Goal: Communication & Community: Answer question/provide support

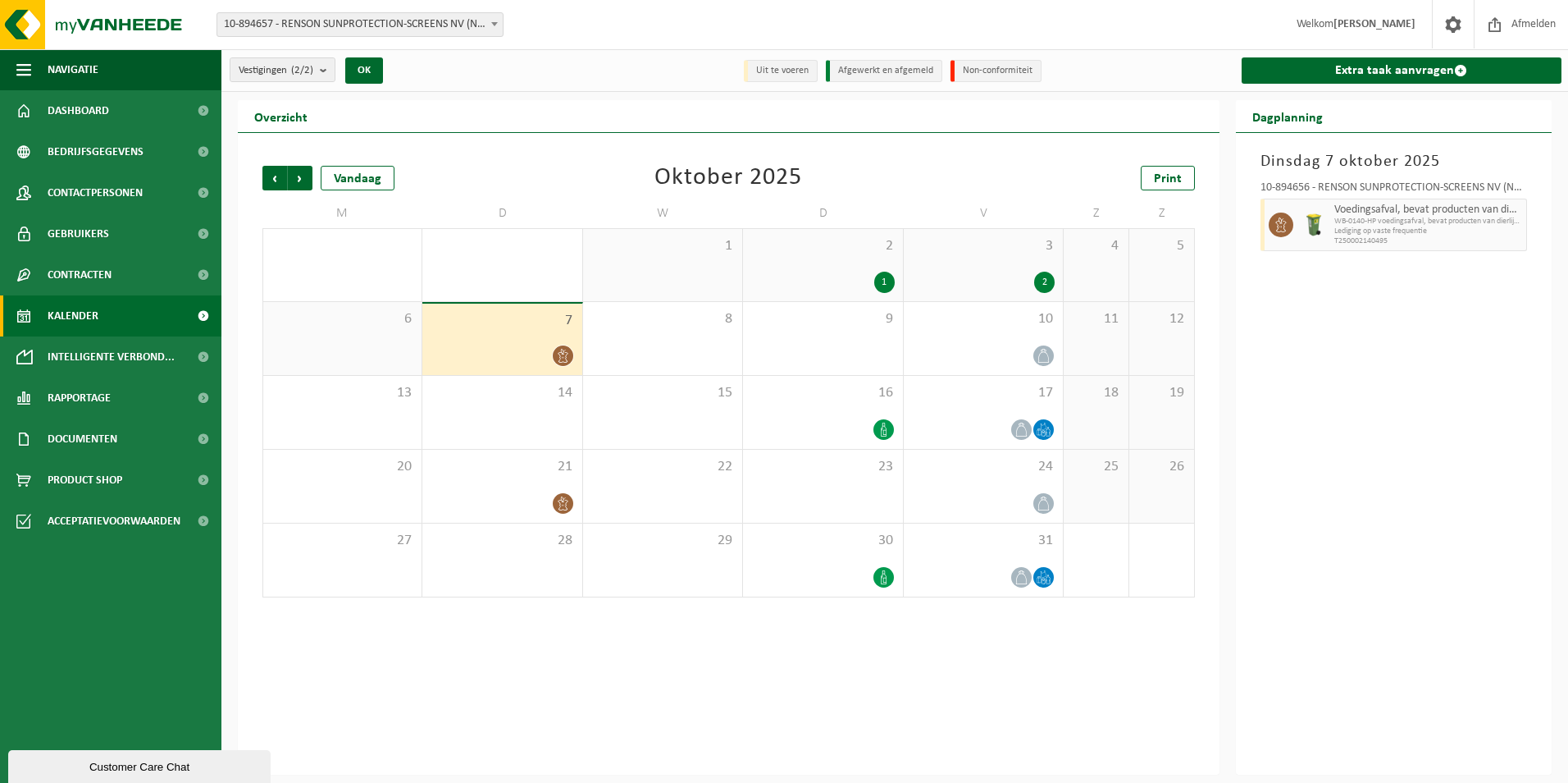
click at [525, 343] on div "7" at bounding box center [502, 339] width 159 height 72
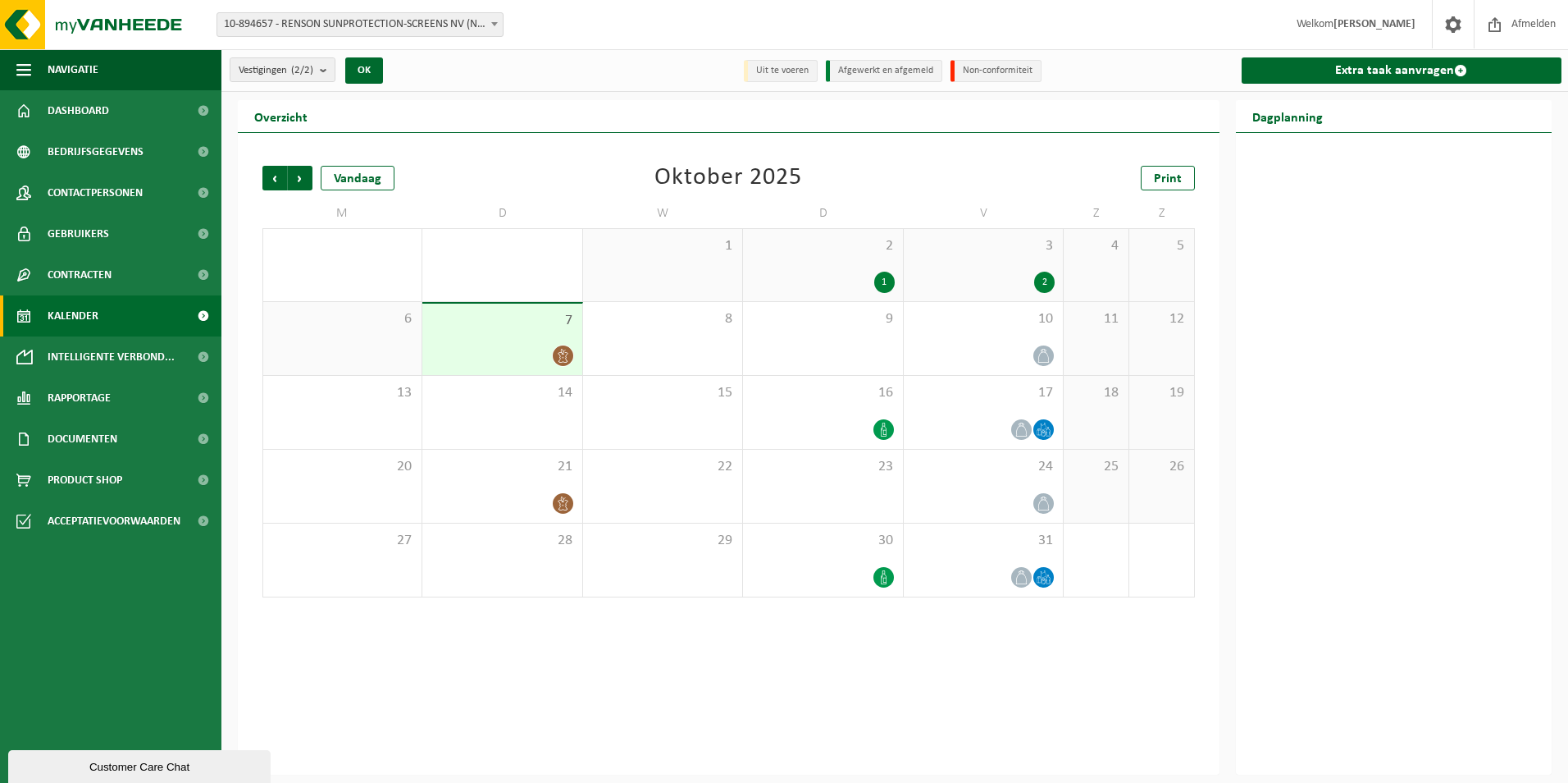
click at [493, 350] on div at bounding box center [502, 355] width 143 height 22
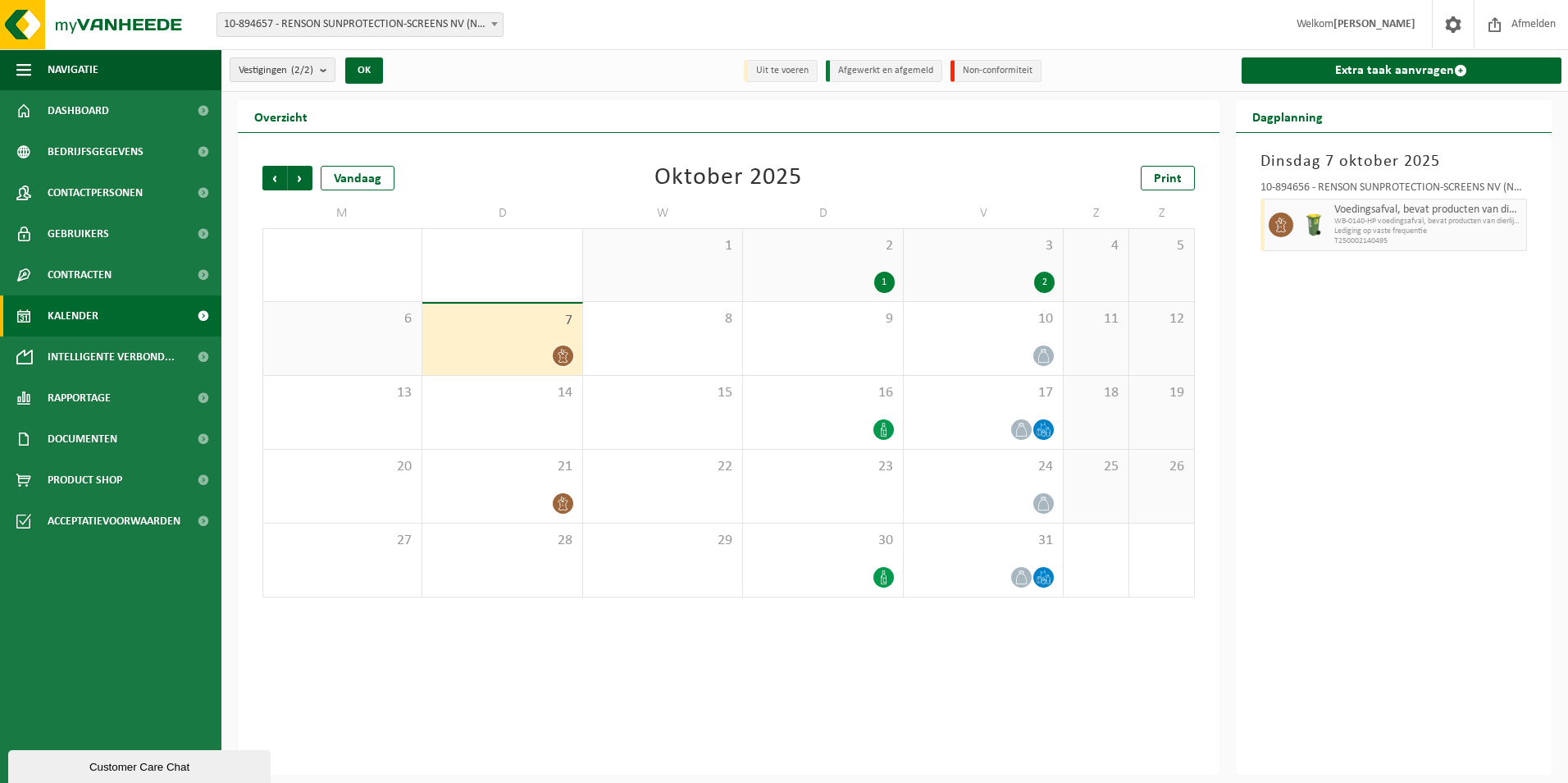
click at [494, 349] on div at bounding box center [502, 355] width 143 height 22
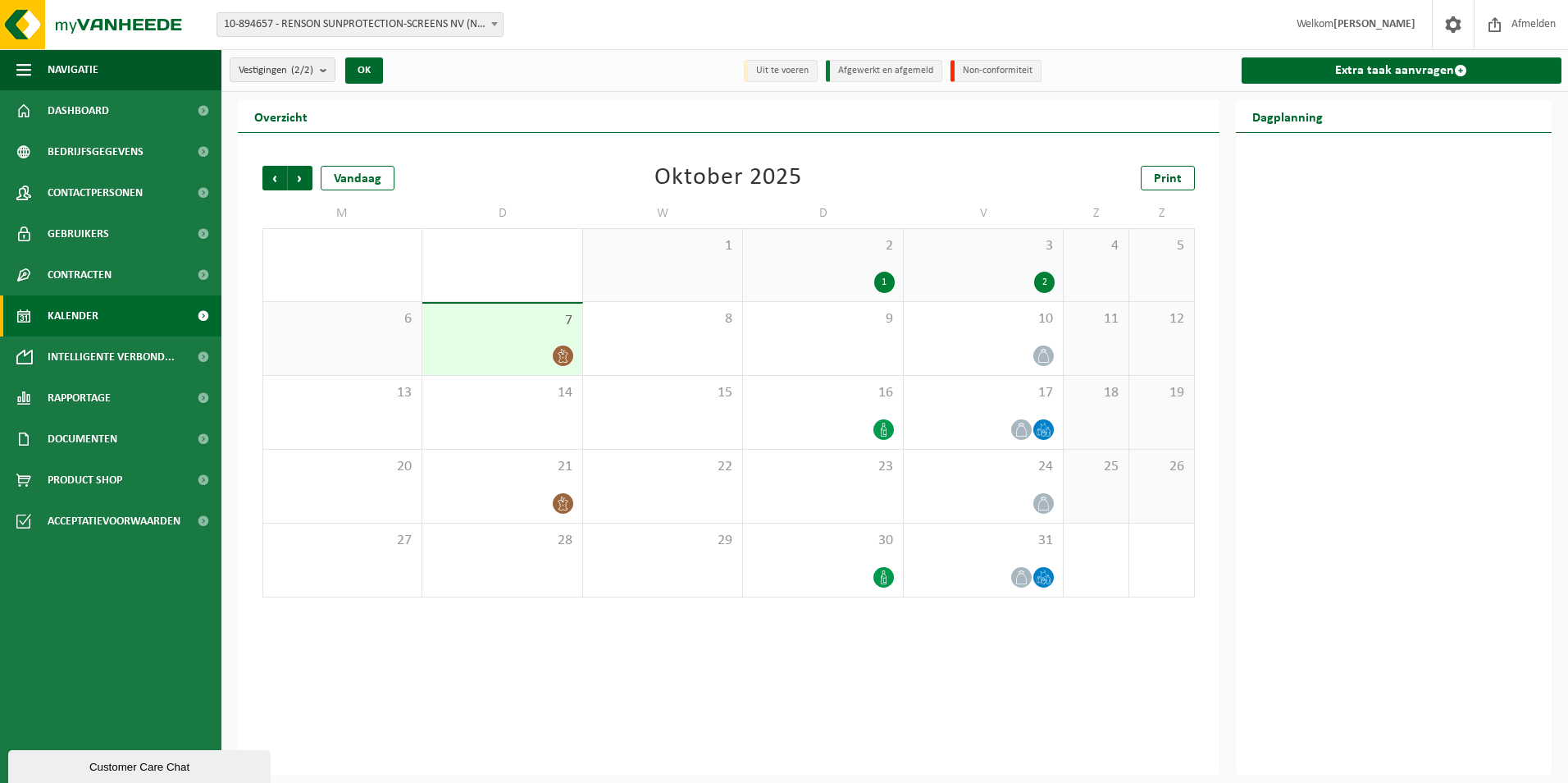
click at [560, 353] on icon at bounding box center [563, 355] width 14 height 14
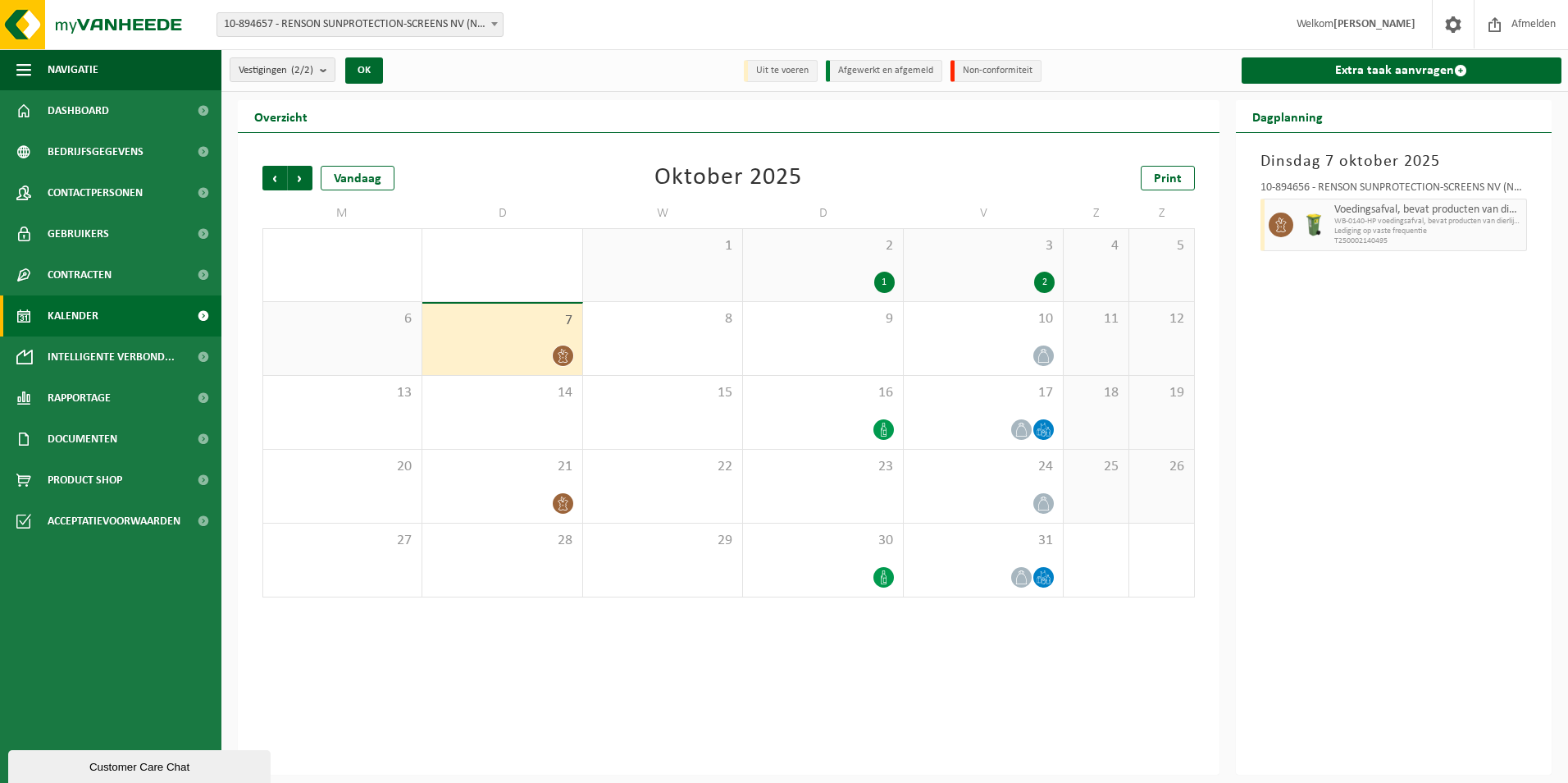
click at [569, 357] on icon at bounding box center [563, 355] width 14 height 14
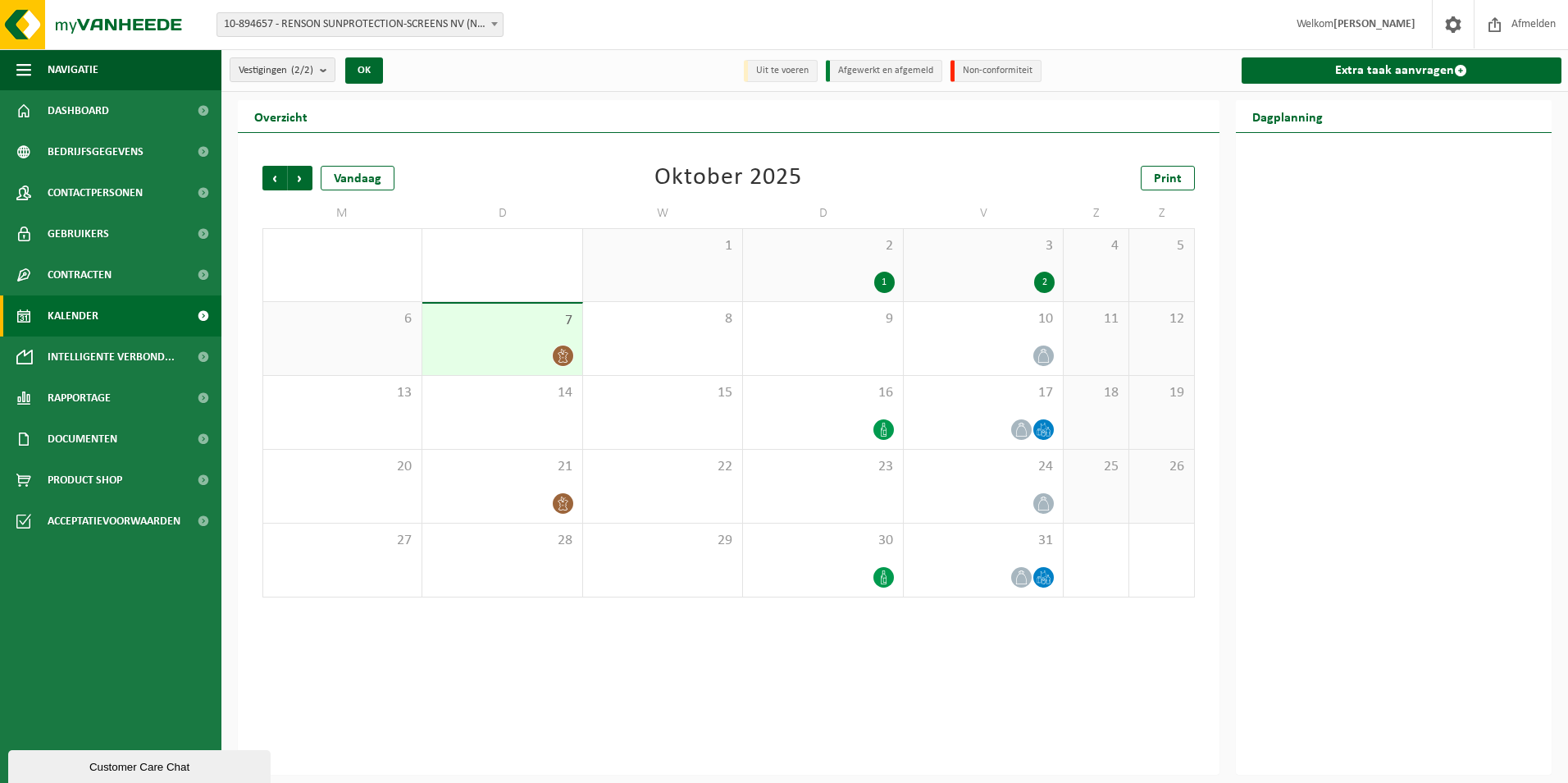
click at [533, 356] on div at bounding box center [502, 355] width 143 height 22
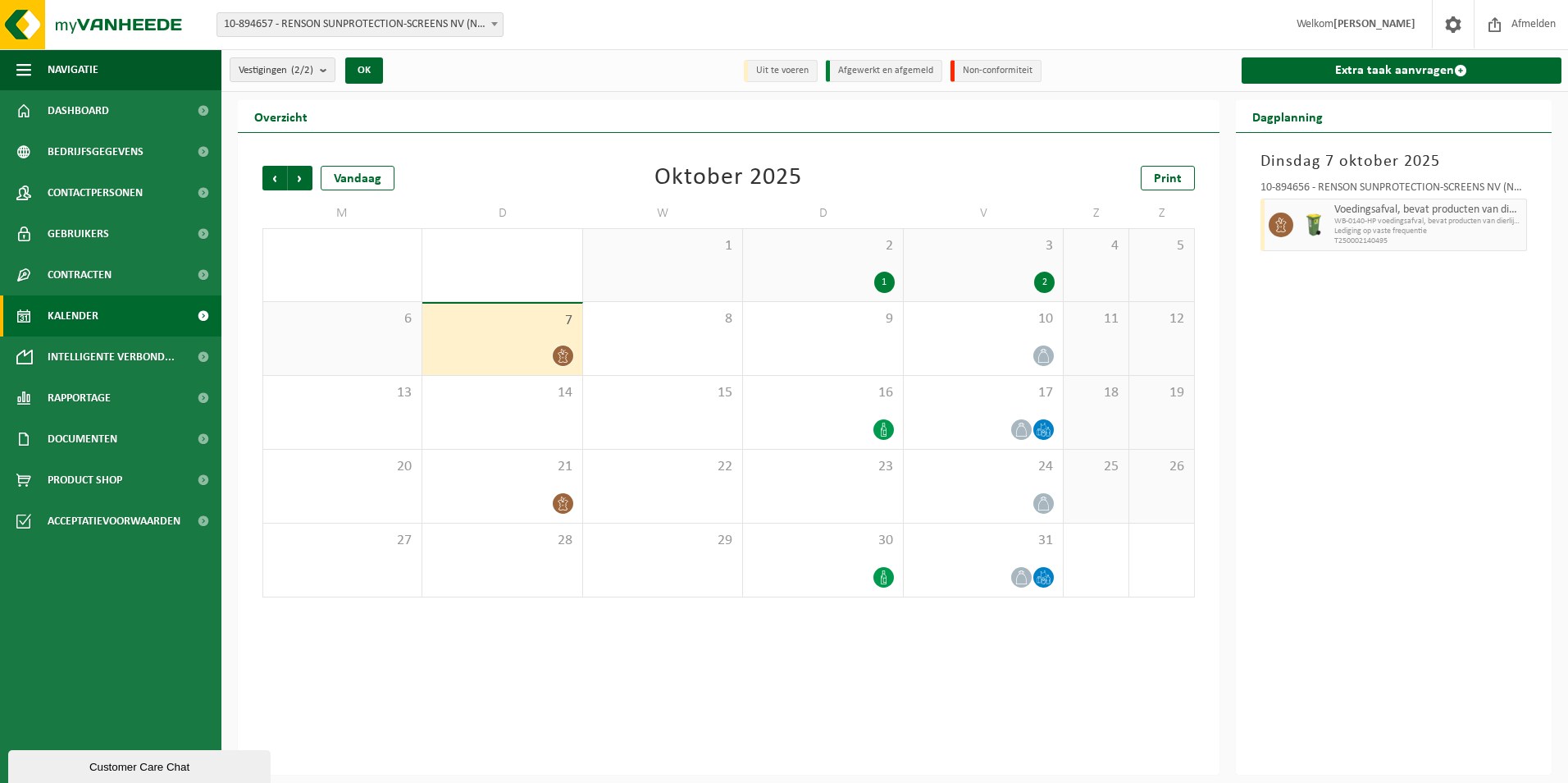
click at [1466, 228] on span "Lediging op vaste frequentie" at bounding box center [1429, 231] width 188 height 10
click at [538, 330] on div "7" at bounding box center [502, 339] width 159 height 72
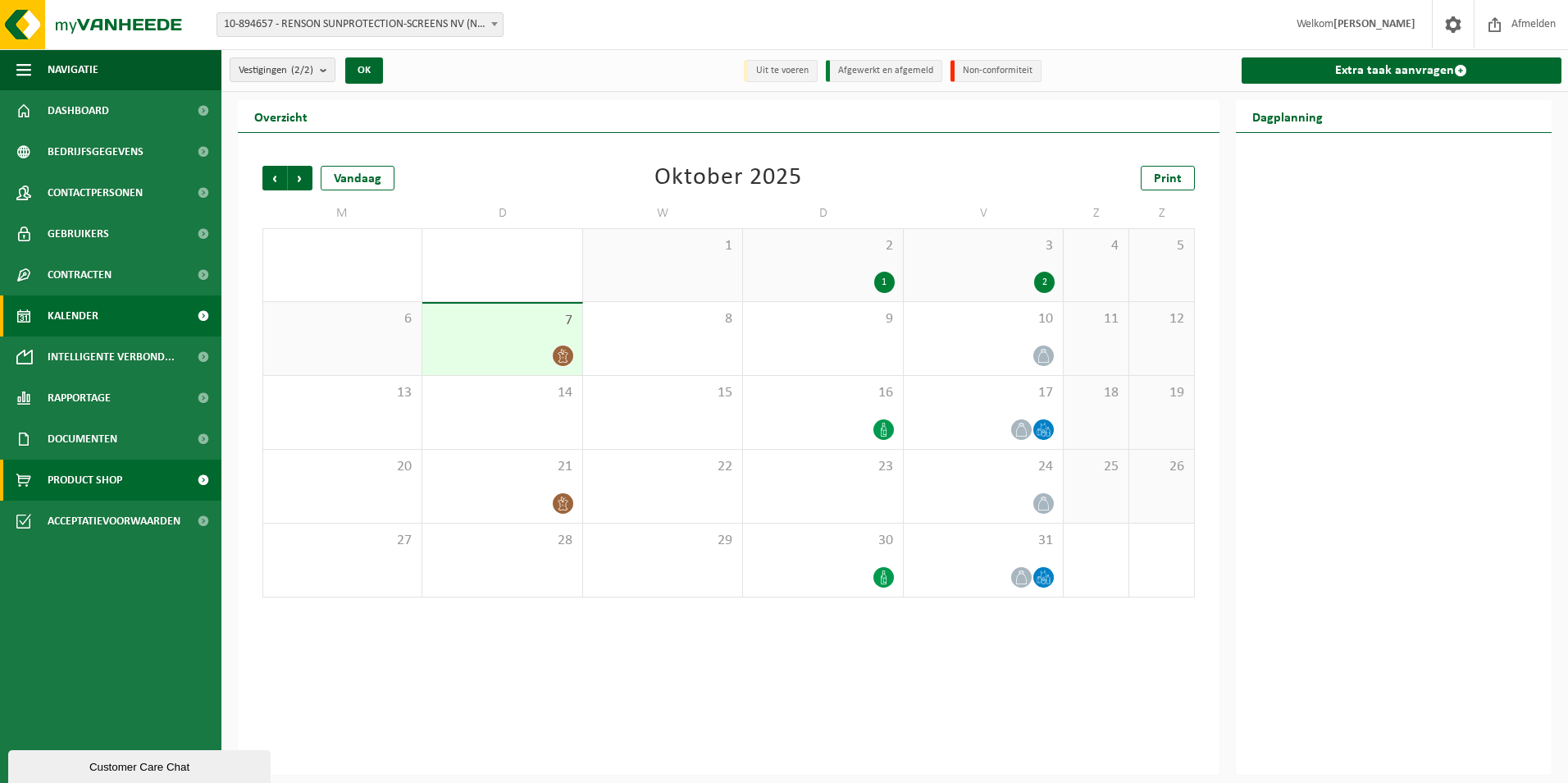
click at [149, 485] on link "Product Shop" at bounding box center [111, 479] width 221 height 41
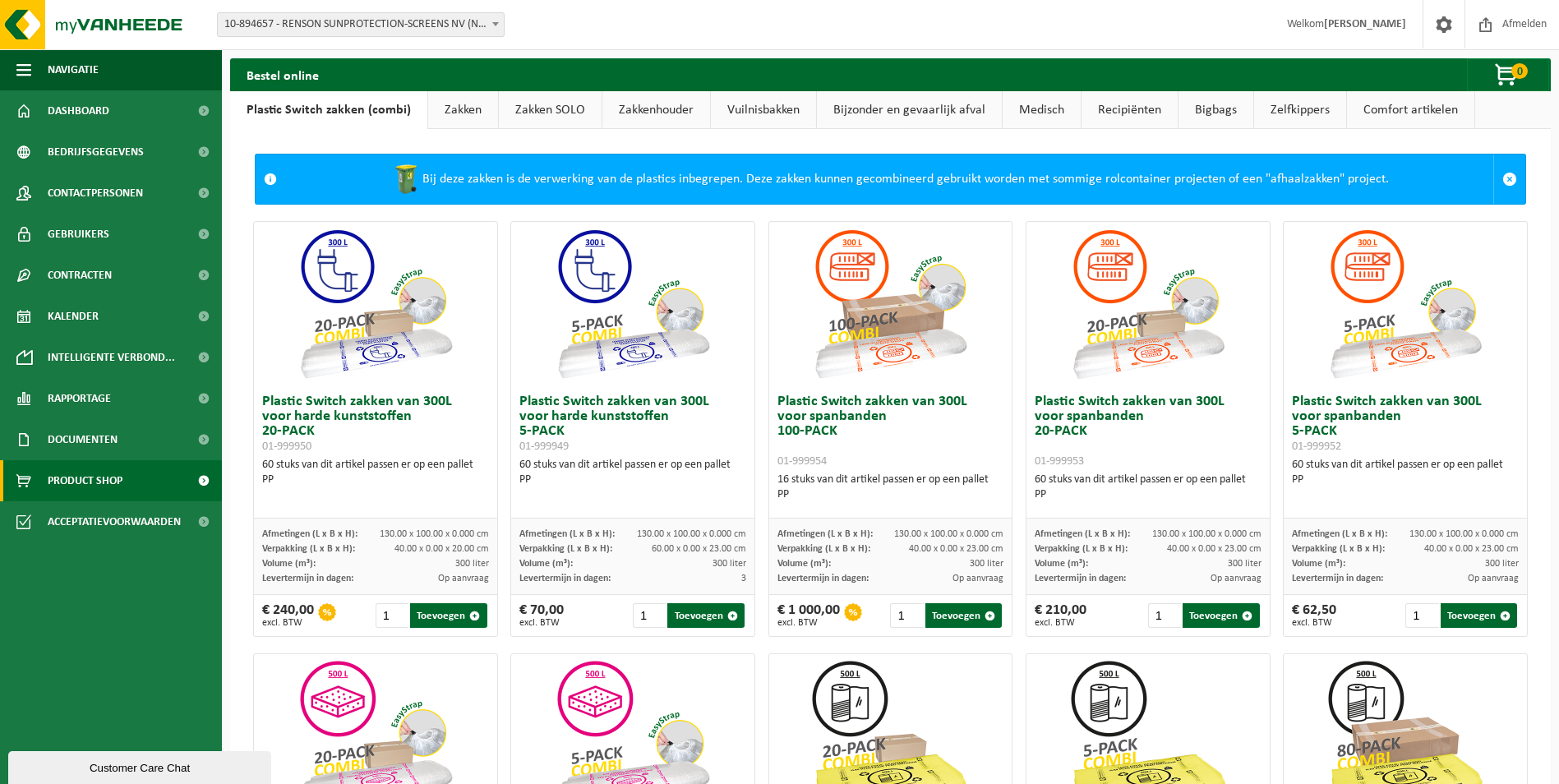
drag, startPoint x: 90, startPoint y: 328, endPoint x: 330, endPoint y: 358, distance: 241.9
click at [90, 328] on span "Kalender" at bounding box center [74, 316] width 51 height 41
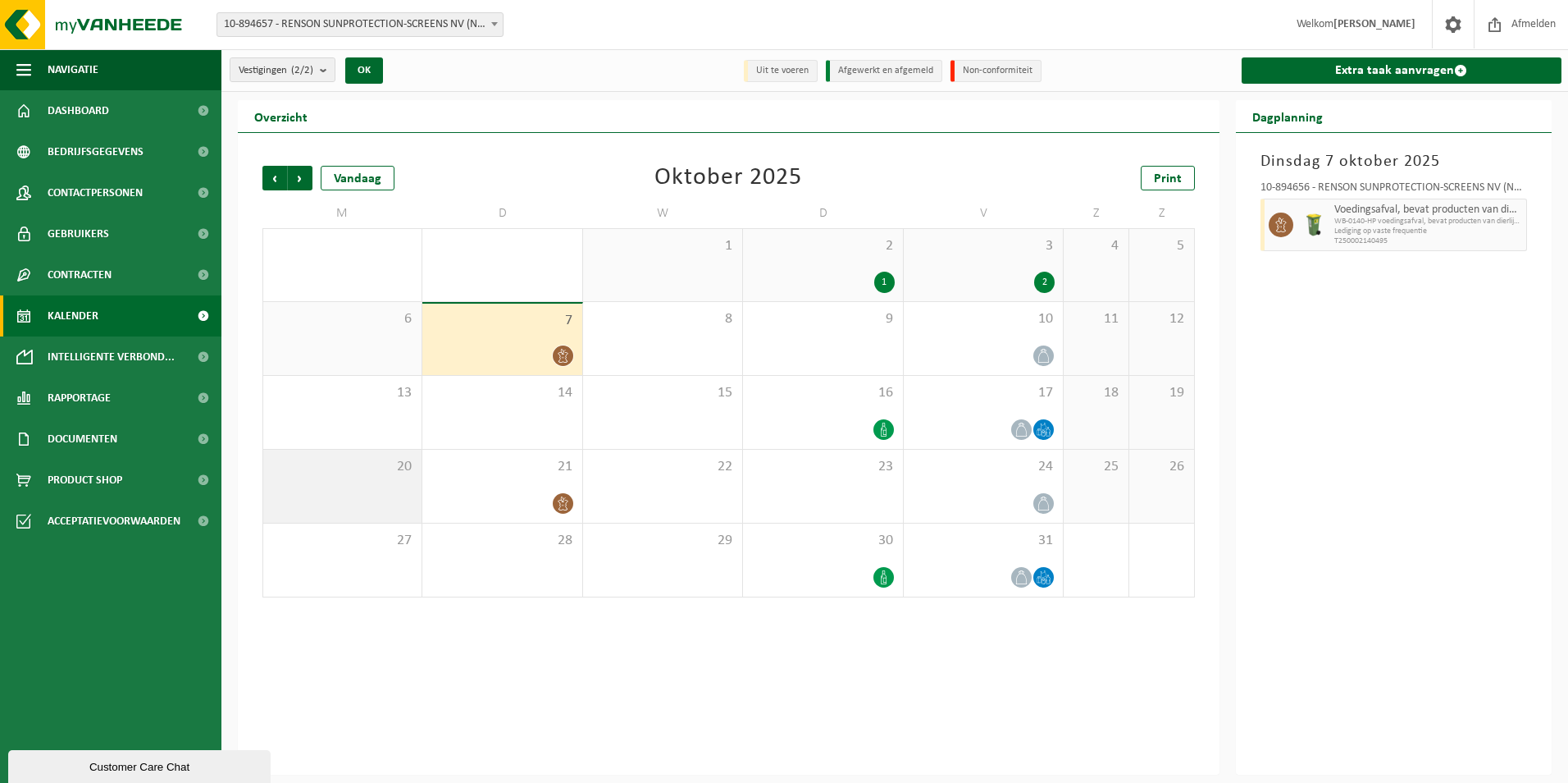
drag, startPoint x: 123, startPoint y: 472, endPoint x: 313, endPoint y: 522, distance: 196.5
click at [122, 472] on span "Product Shop" at bounding box center [85, 479] width 74 height 41
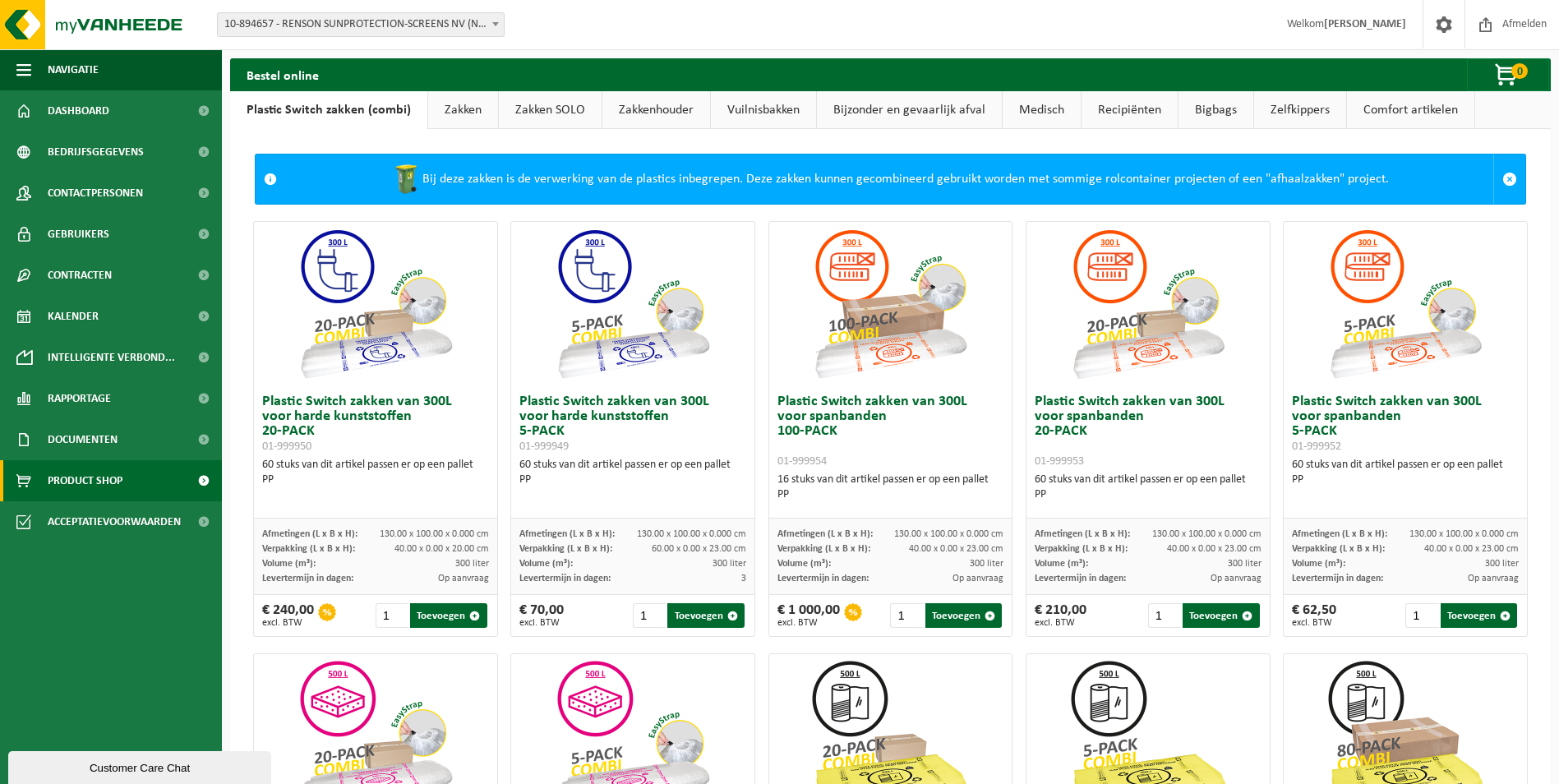
click at [725, 181] on div "Bij deze zakken is de verwerking van de plastics inbegrepen. Deze zakken kunnen…" at bounding box center [889, 179] width 1209 height 49
click at [1031, 190] on div "Bij deze zakken is de verwerking van de plastics inbegrepen. Deze zakken kunnen…" at bounding box center [889, 179] width 1209 height 49
click at [456, 177] on div "Bij deze zakken is de verwerking van de plastics inbegrepen. Deze zakken kunnen…" at bounding box center [889, 179] width 1209 height 49
drag, startPoint x: 1267, startPoint y: 183, endPoint x: 1256, endPoint y: 183, distance: 11.0
click at [1256, 183] on div "Bij deze zakken is de verwerking van de plastics inbegrepen. Deze zakken kunnen…" at bounding box center [889, 179] width 1209 height 49
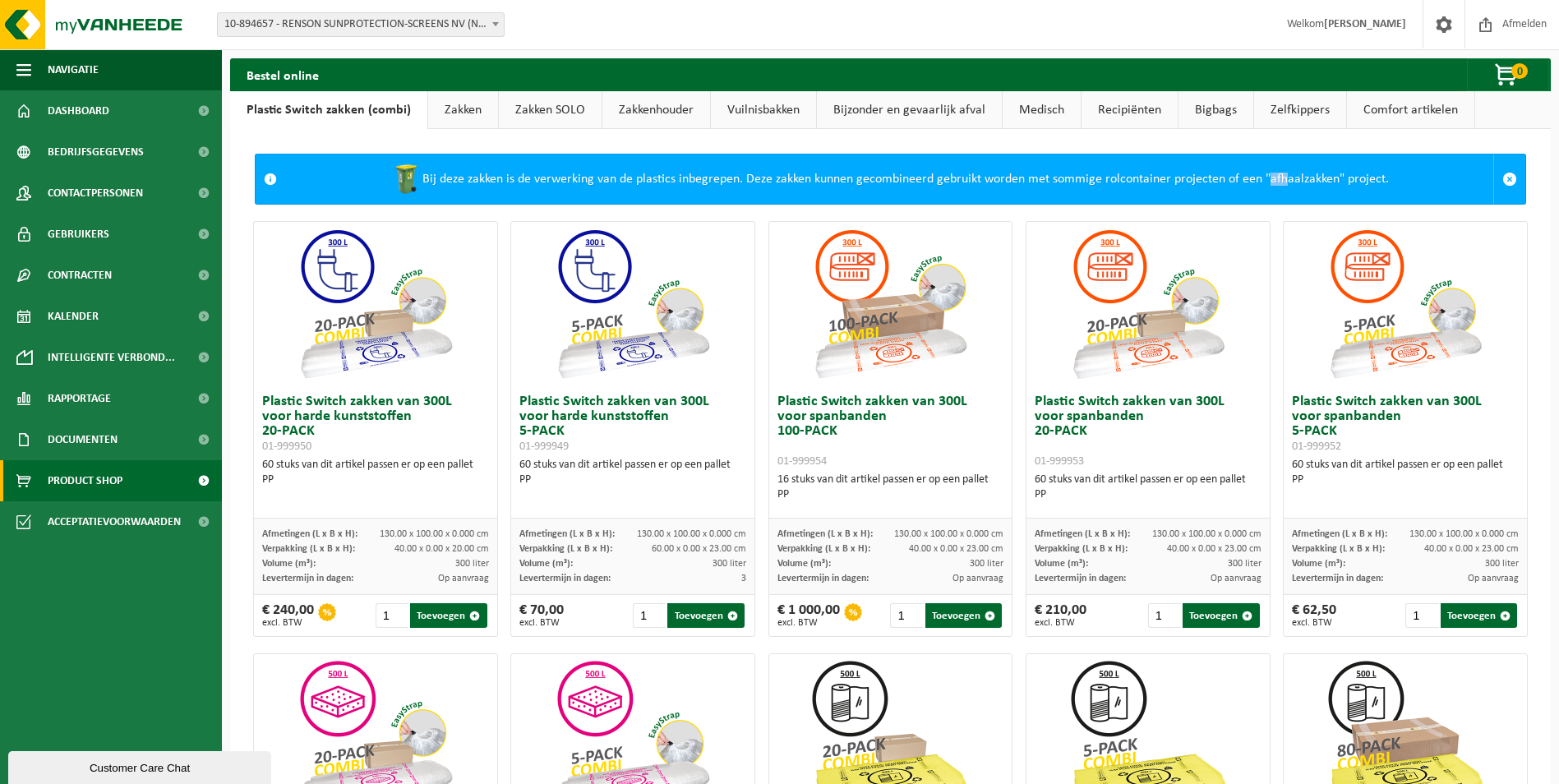
click at [462, 103] on link "Zakken" at bounding box center [463, 110] width 70 height 38
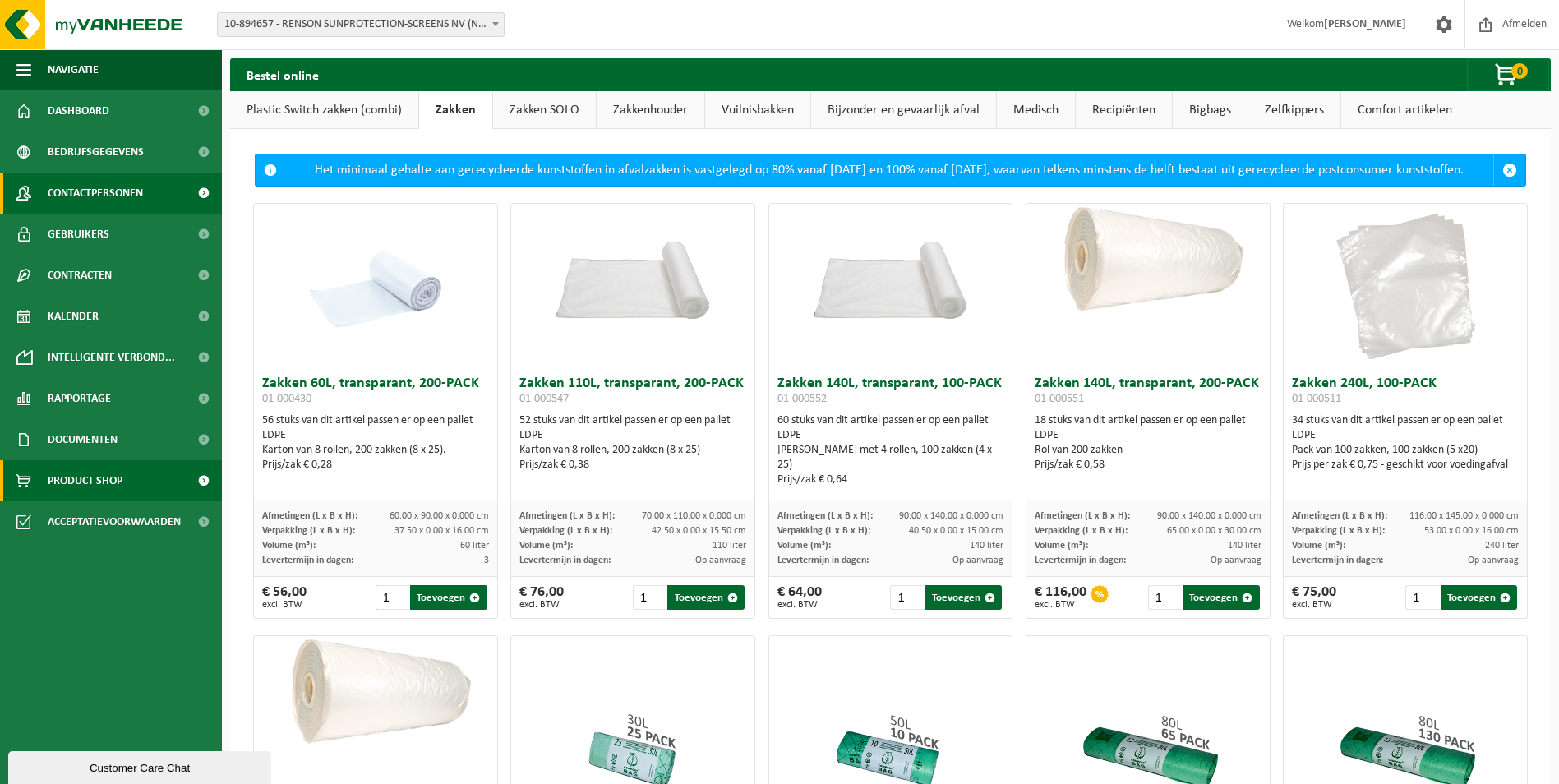
click at [125, 200] on span "Contactpersonen" at bounding box center [95, 192] width 95 height 41
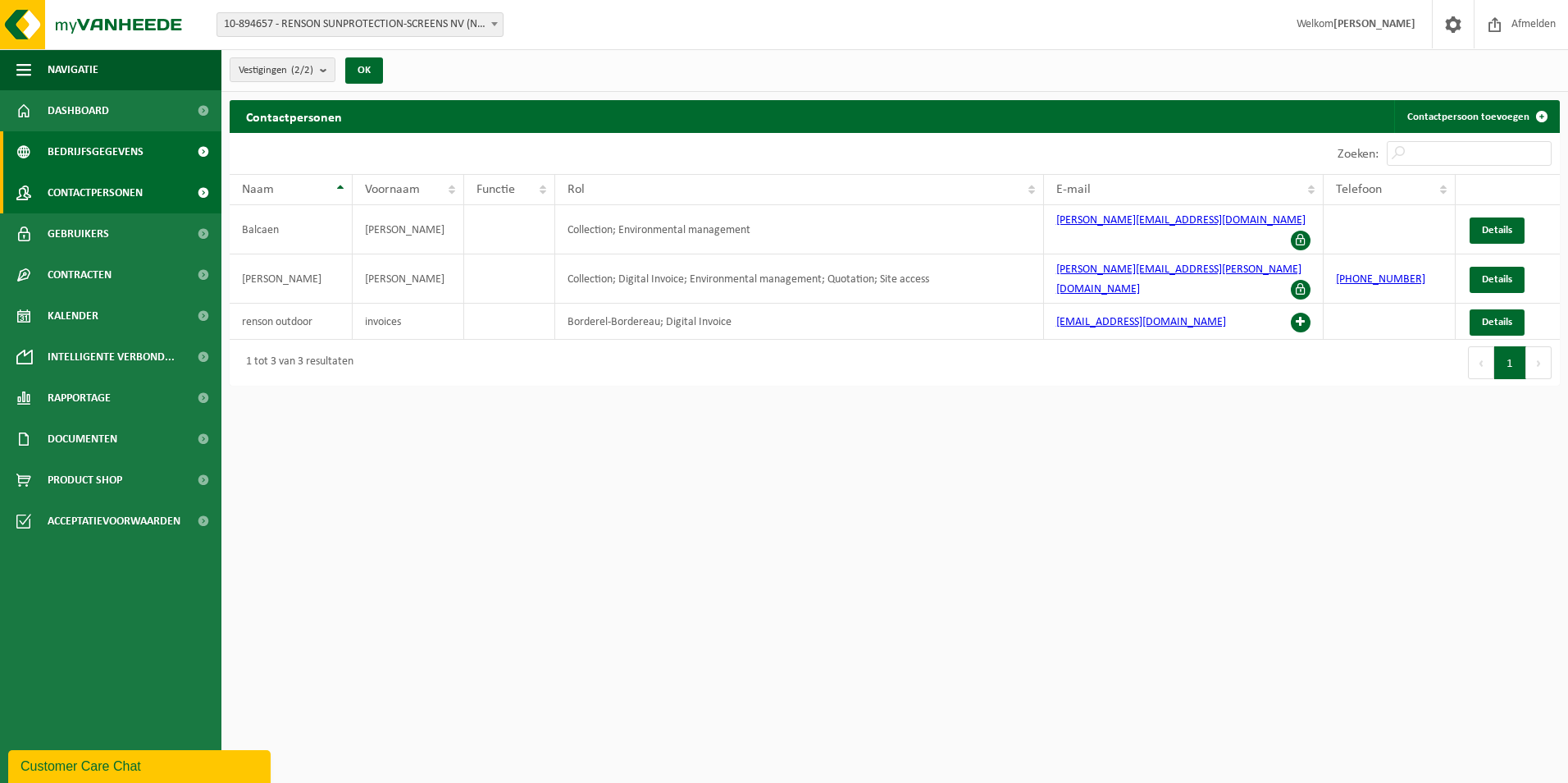
click at [110, 146] on span "Bedrijfsgegevens" at bounding box center [96, 151] width 96 height 41
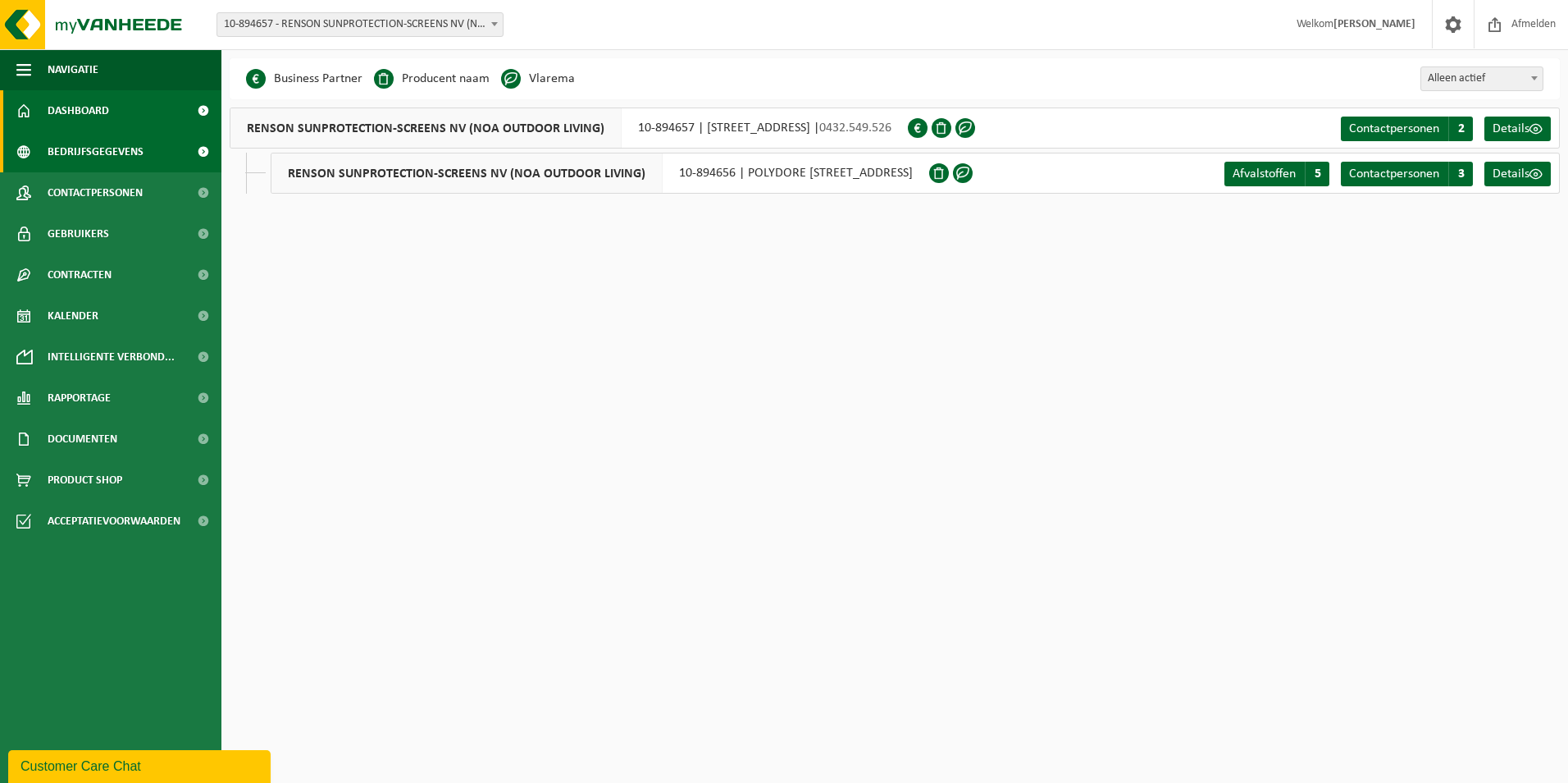
click at [104, 101] on span "Dashboard" at bounding box center [79, 111] width 62 height 41
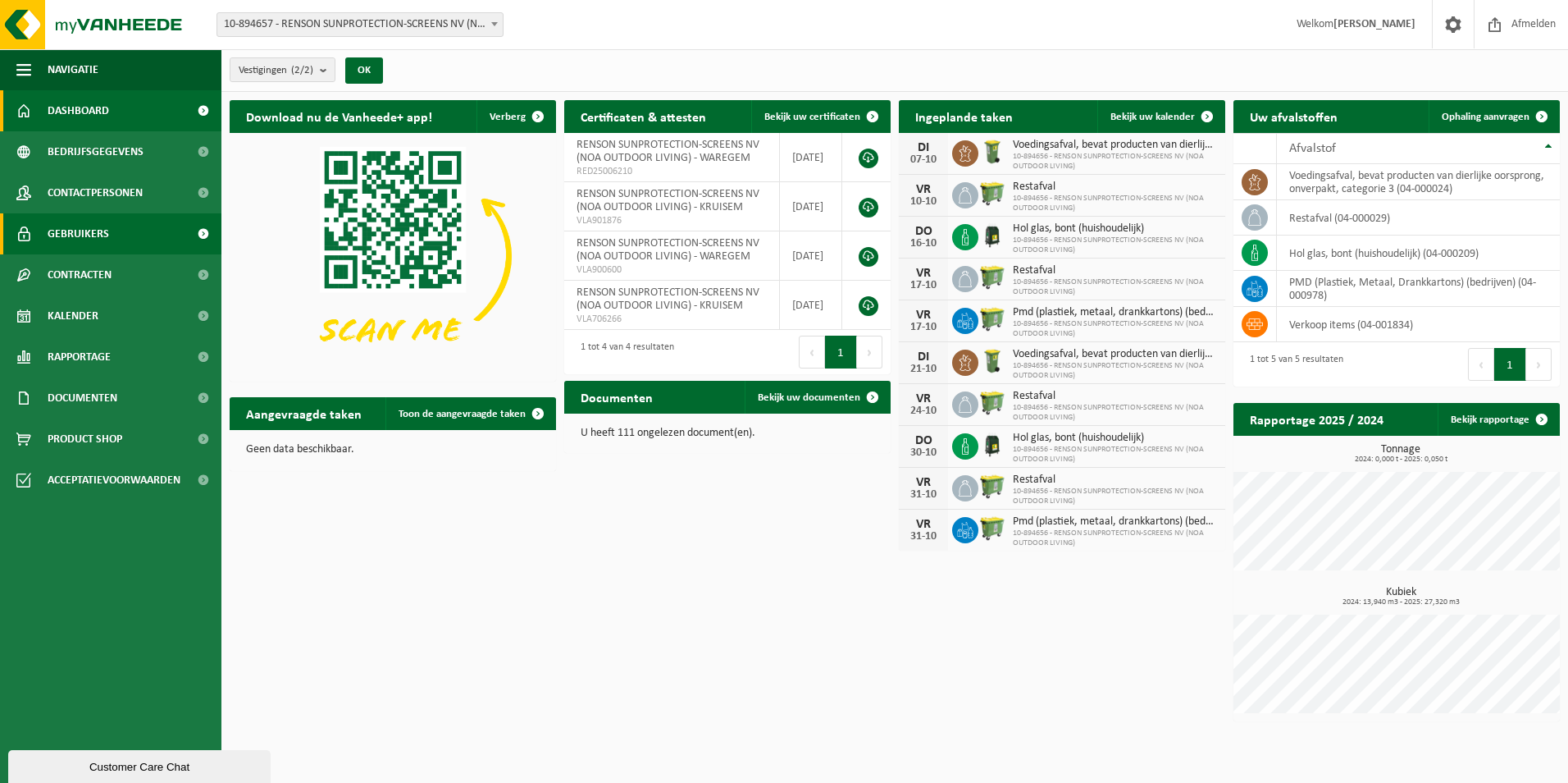
click at [80, 231] on span "Gebruikers" at bounding box center [79, 233] width 62 height 41
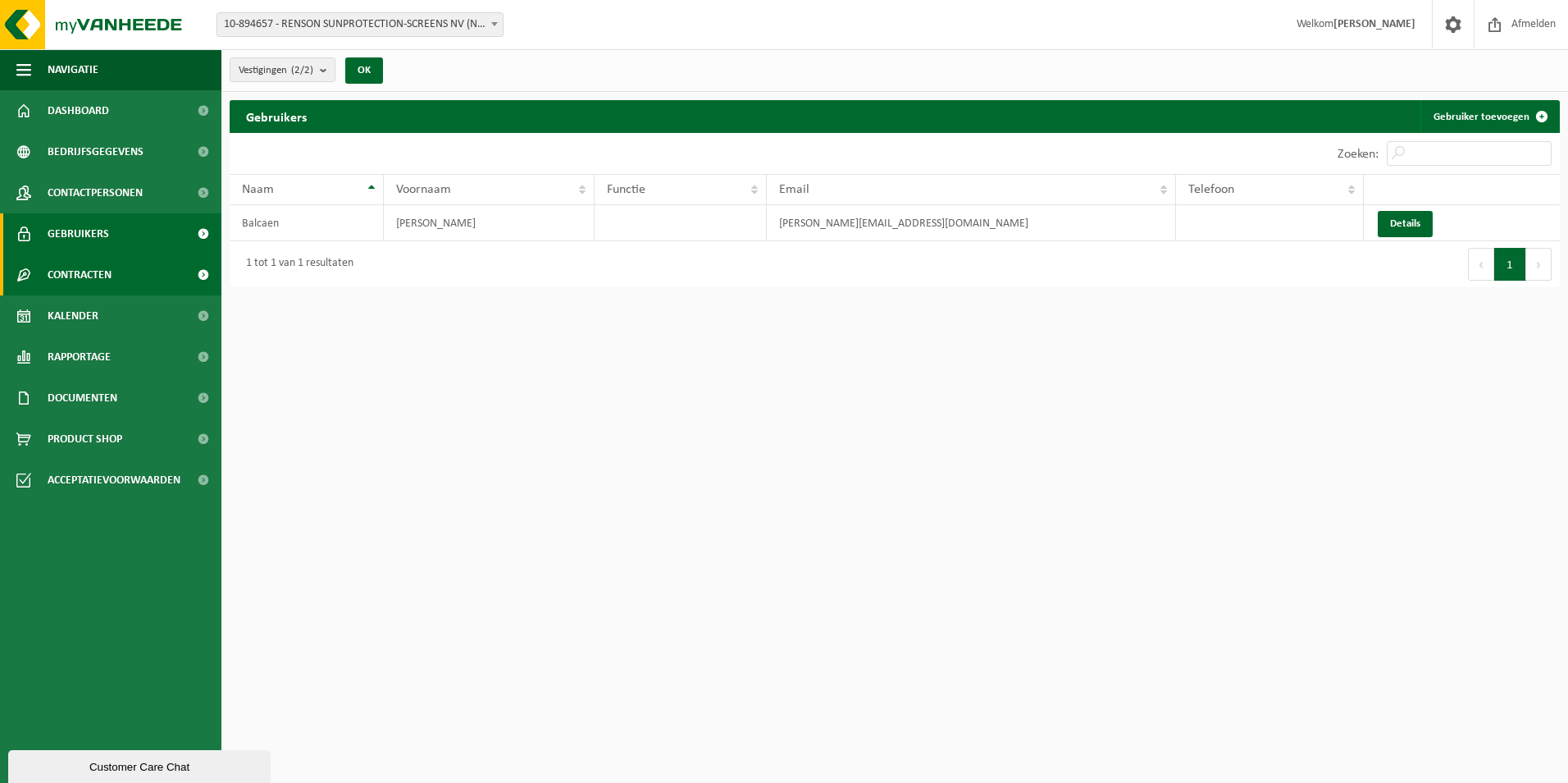
click at [120, 277] on link "Contracten" at bounding box center [111, 275] width 221 height 41
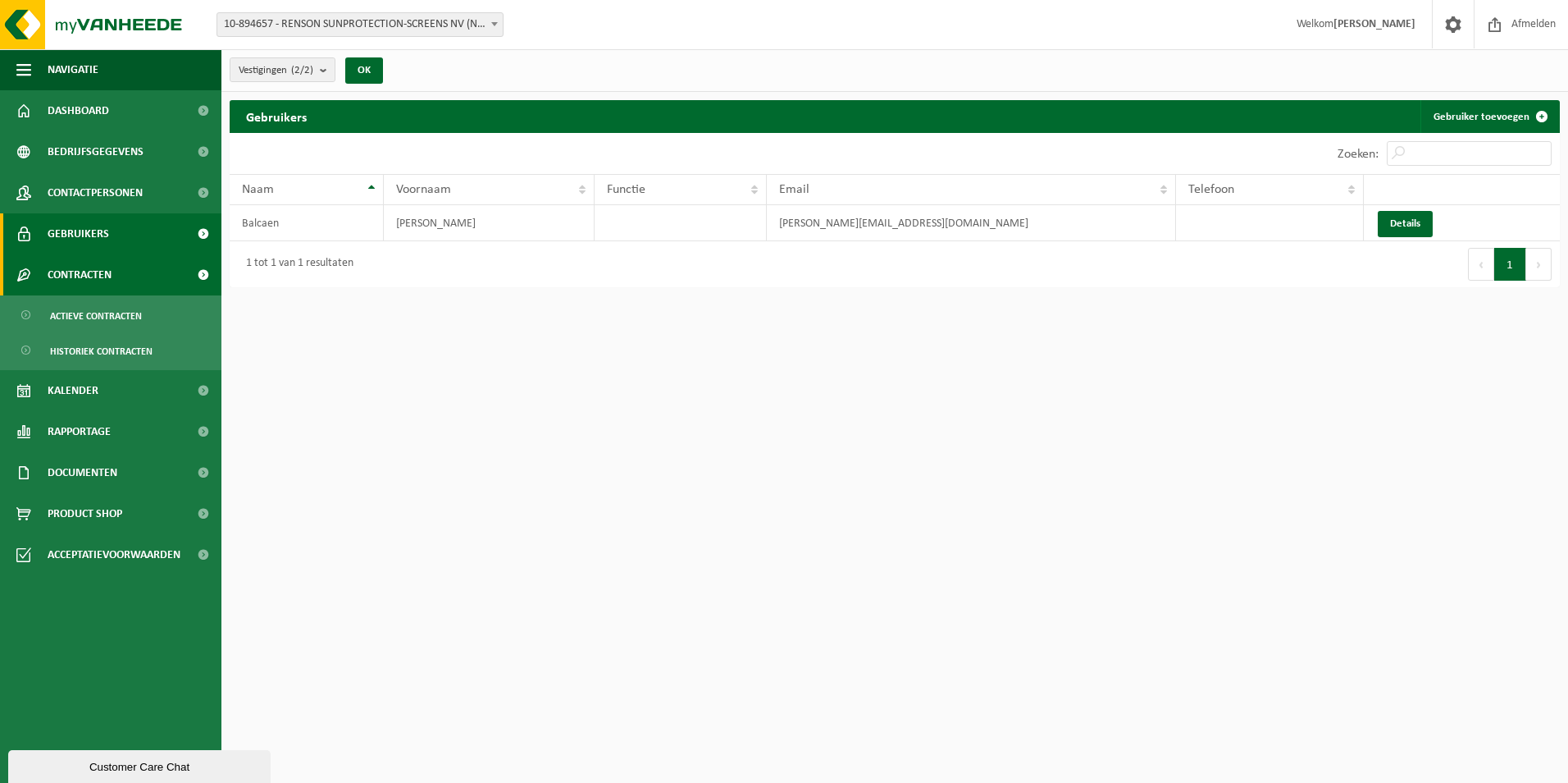
click at [120, 277] on link "Contracten" at bounding box center [111, 275] width 221 height 41
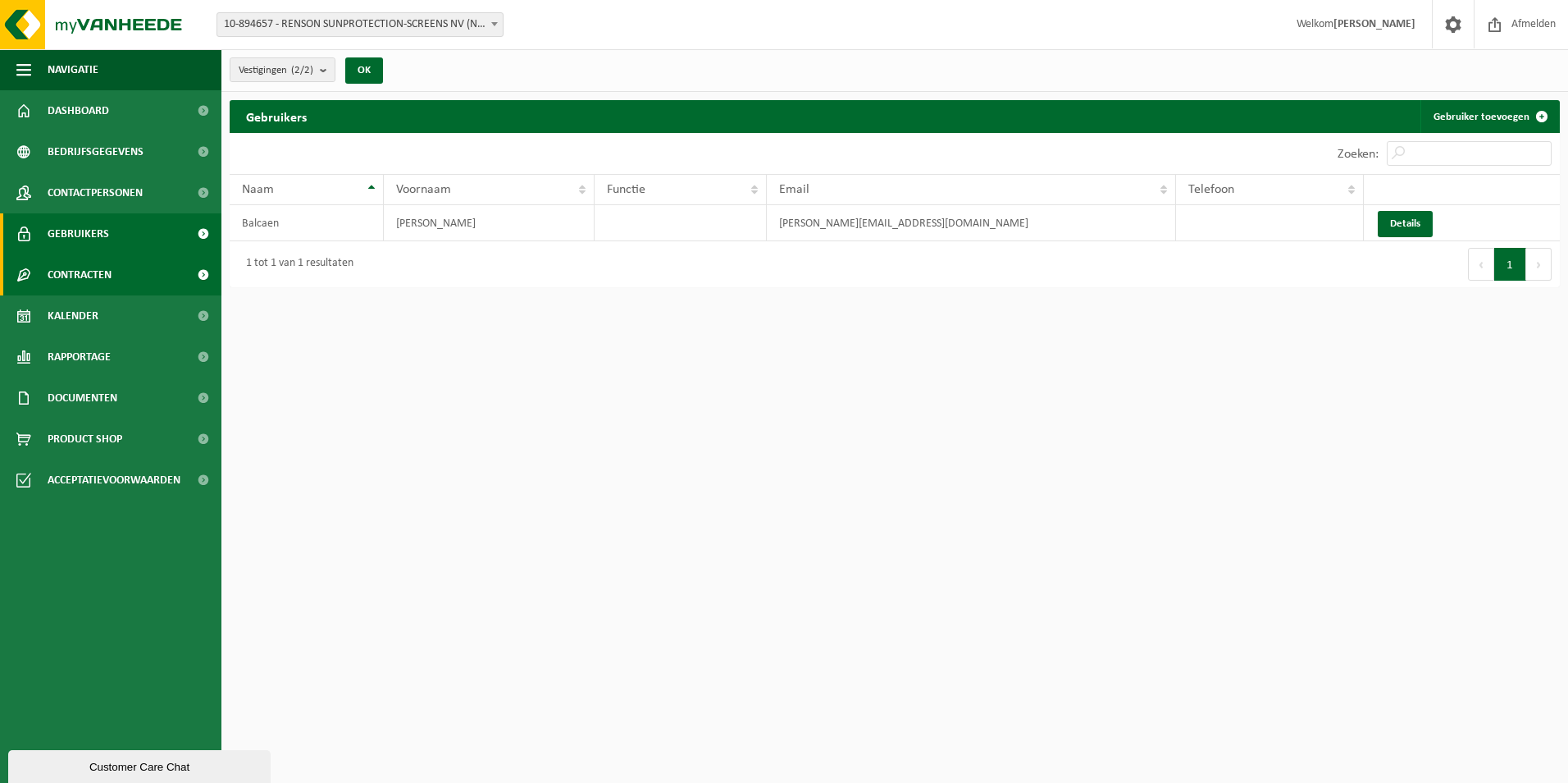
click at [109, 268] on span "Contracten" at bounding box center [80, 275] width 64 height 41
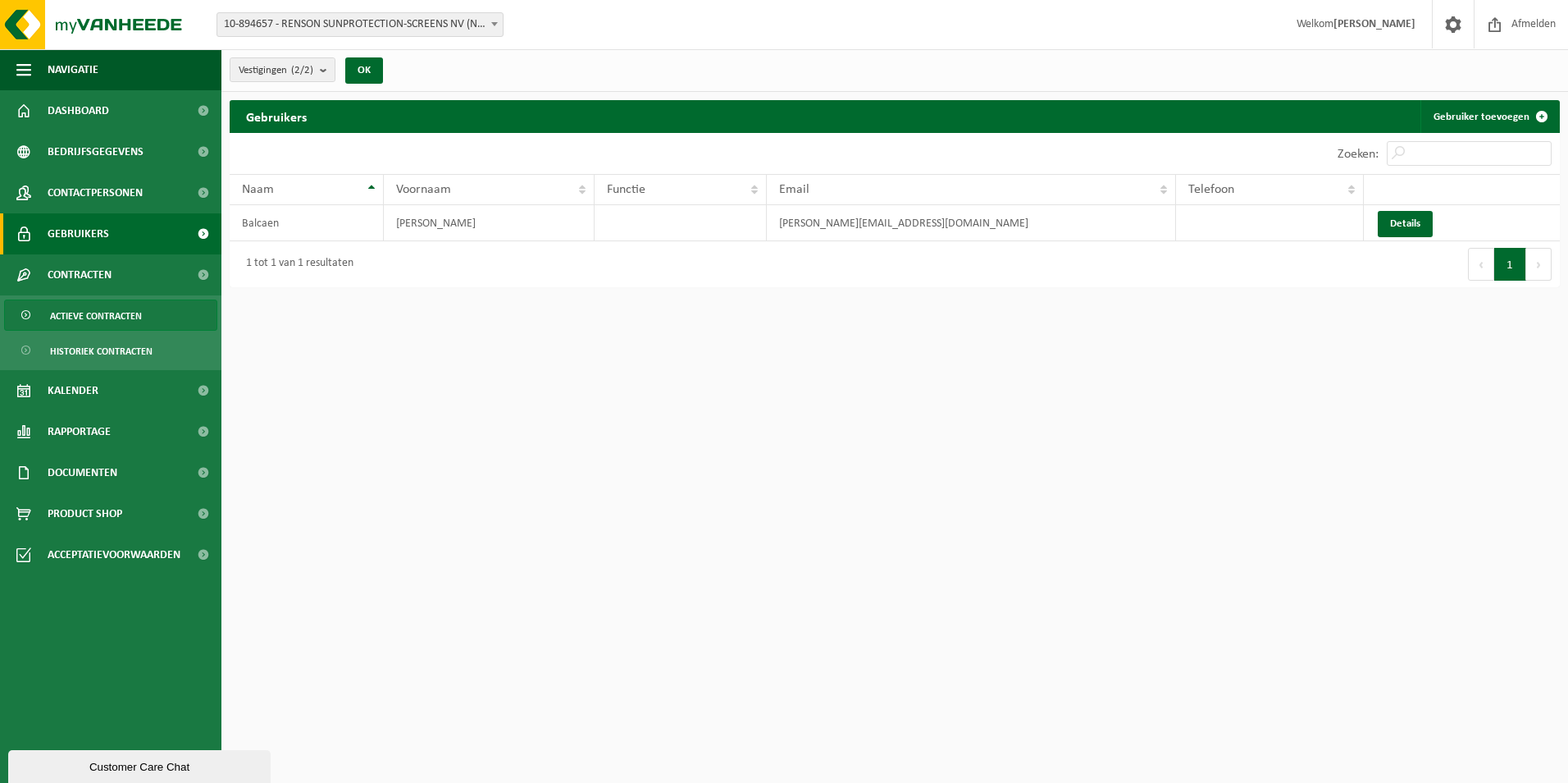
click at [130, 318] on span "Actieve contracten" at bounding box center [95, 315] width 91 height 31
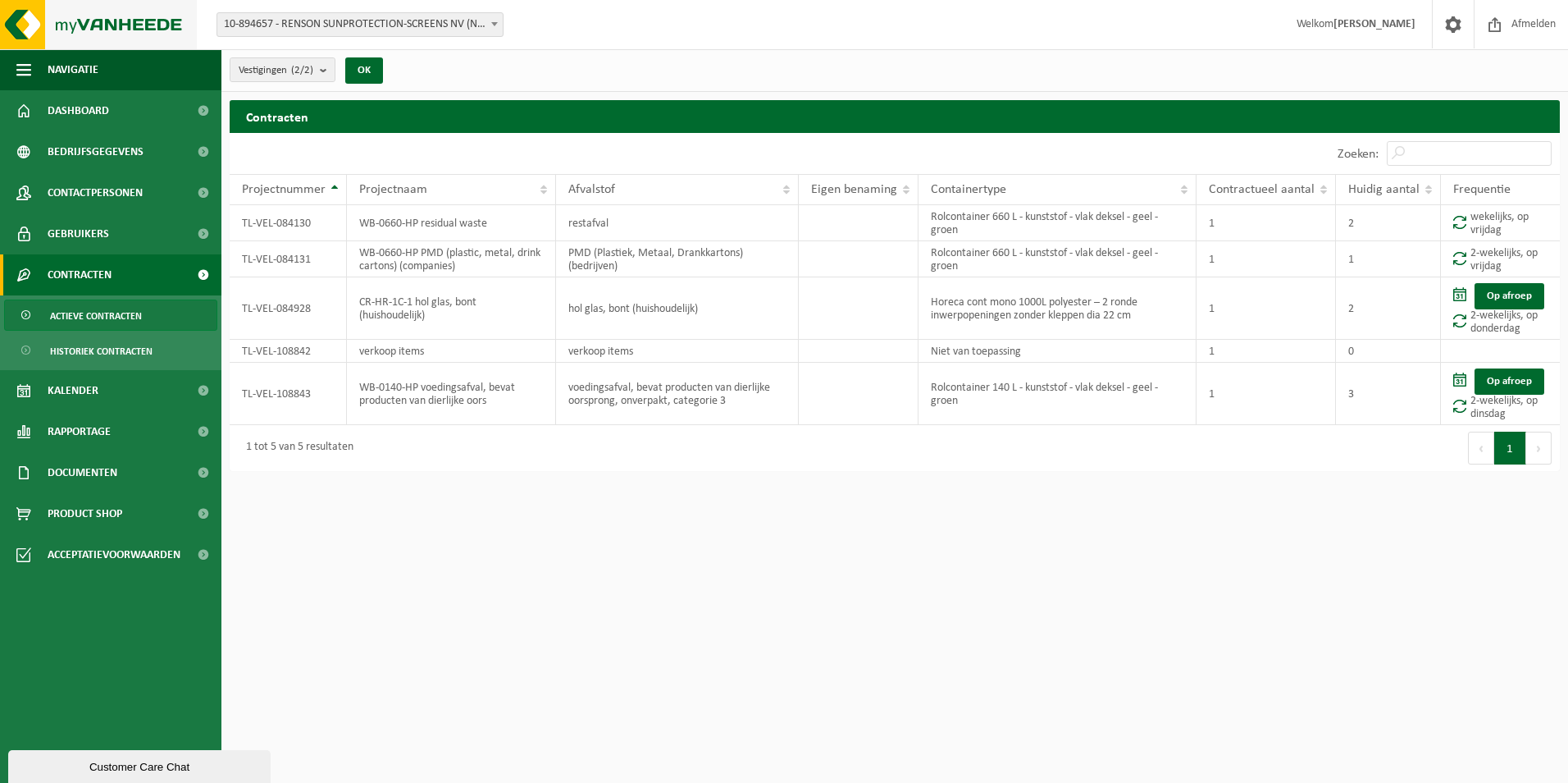
drag, startPoint x: 129, startPoint y: 16, endPoint x: 178, endPoint y: 25, distance: 49.8
click at [129, 16] on img at bounding box center [98, 24] width 197 height 49
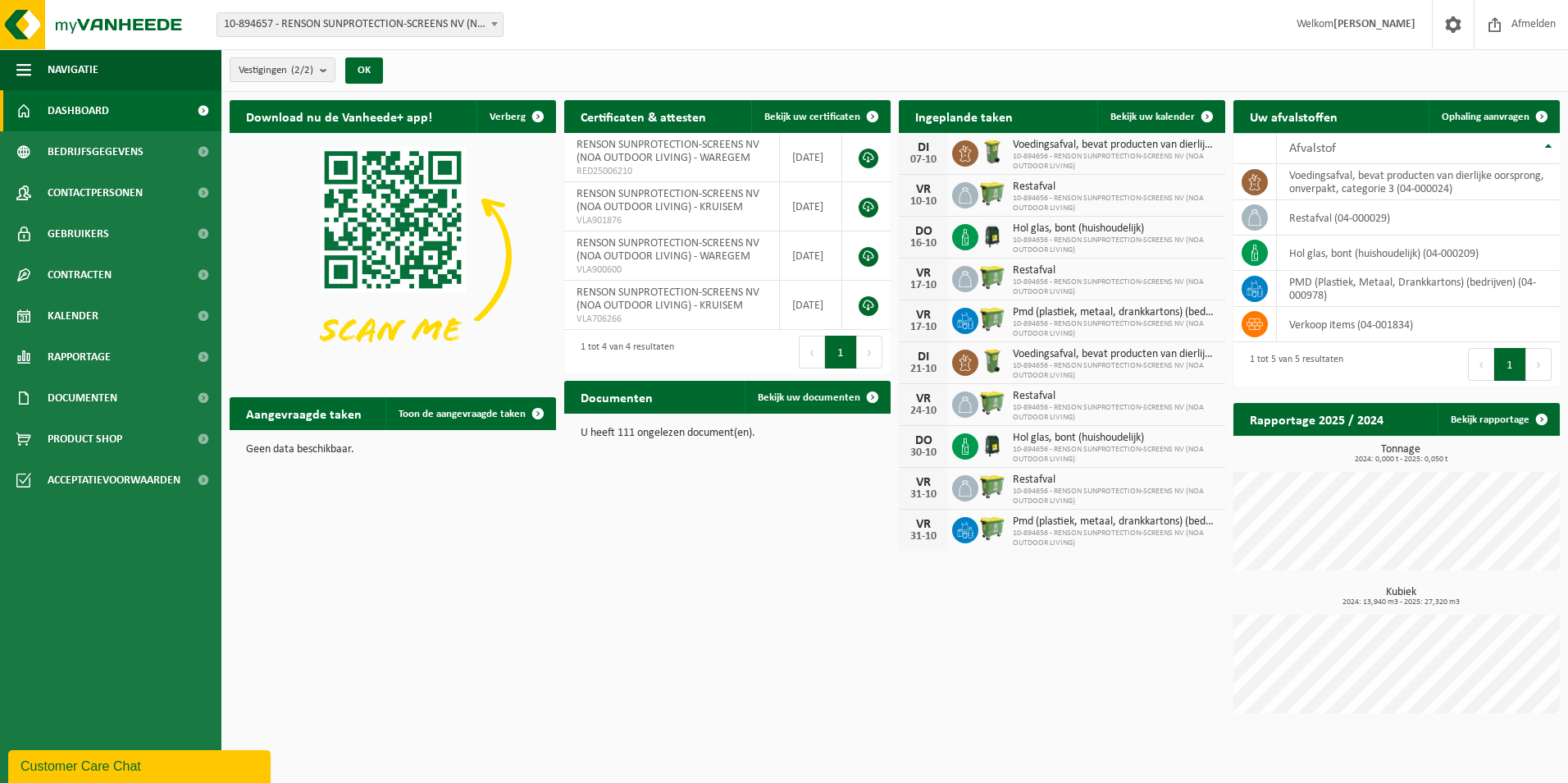
click at [233, 768] on div "Customer Care Chat" at bounding box center [139, 767] width 238 height 20
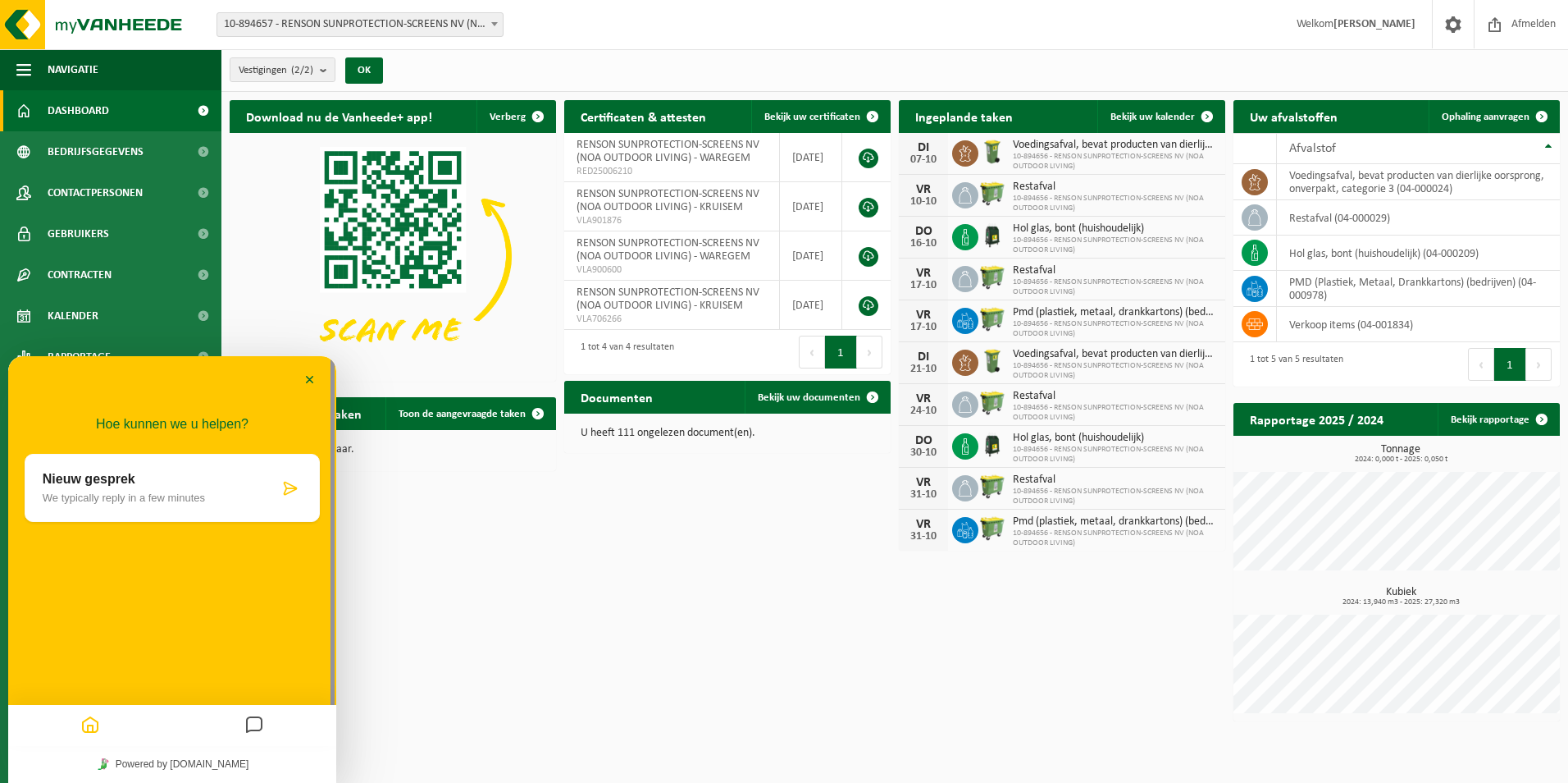
click at [177, 505] on div "Nieuw gesprek We typically reply in a few minutes" at bounding box center [172, 488] width 295 height 68
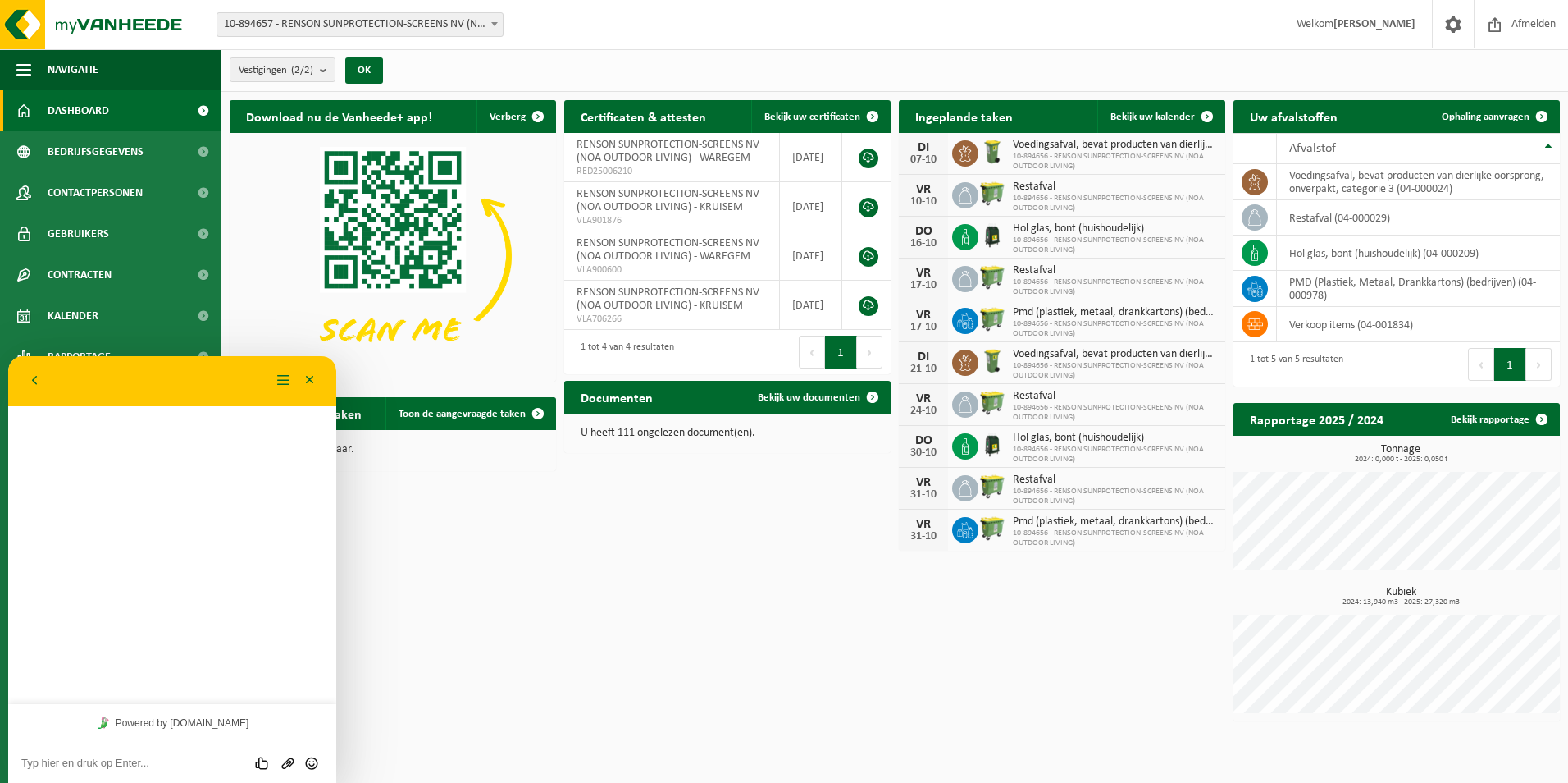
click at [152, 761] on textarea at bounding box center [172, 763] width 302 height 13
type textarea "Goedemorgen"
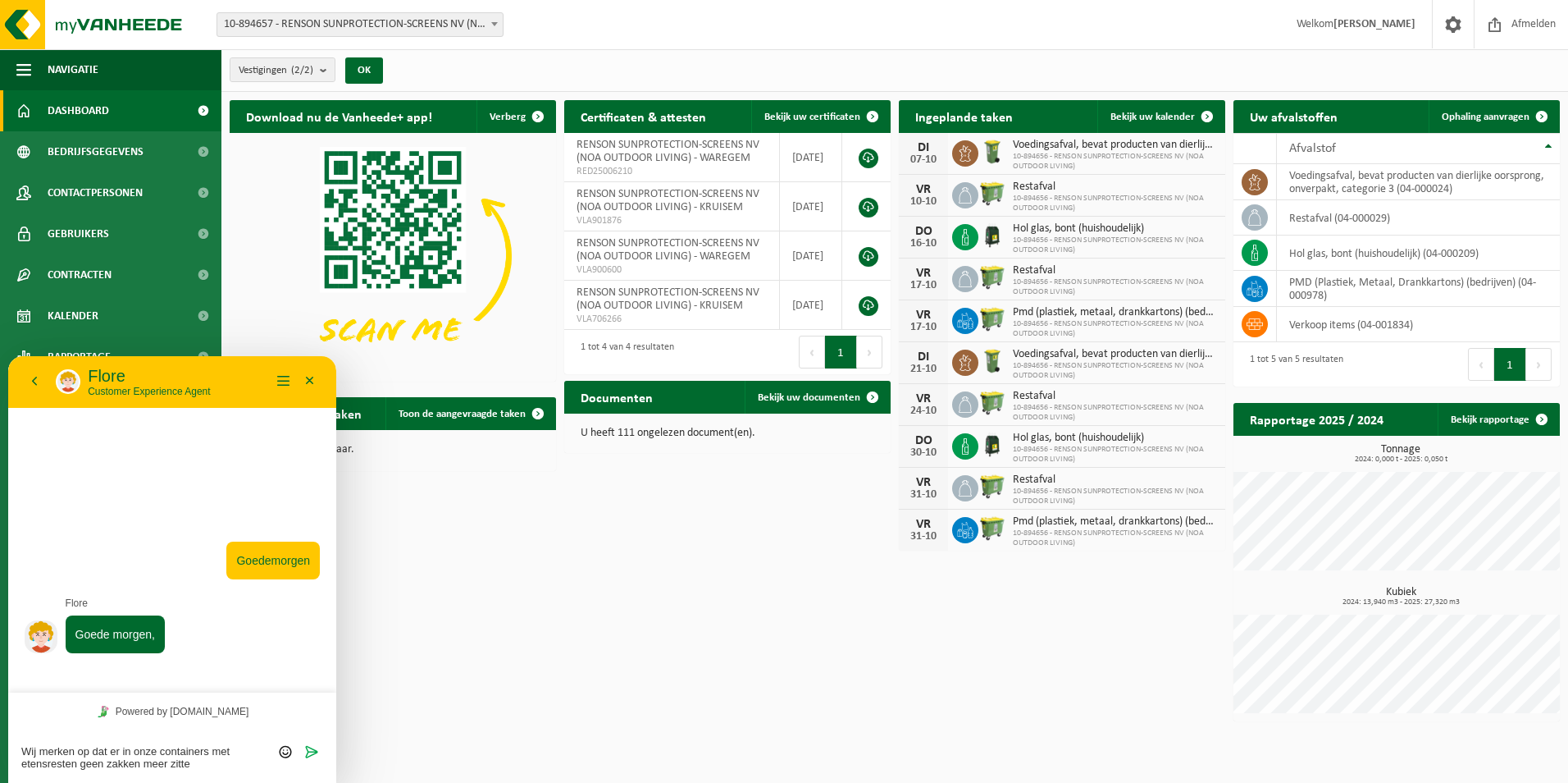
type textarea "Wij merken op dat er in onze containers met etensresten geen zakken meer zitten"
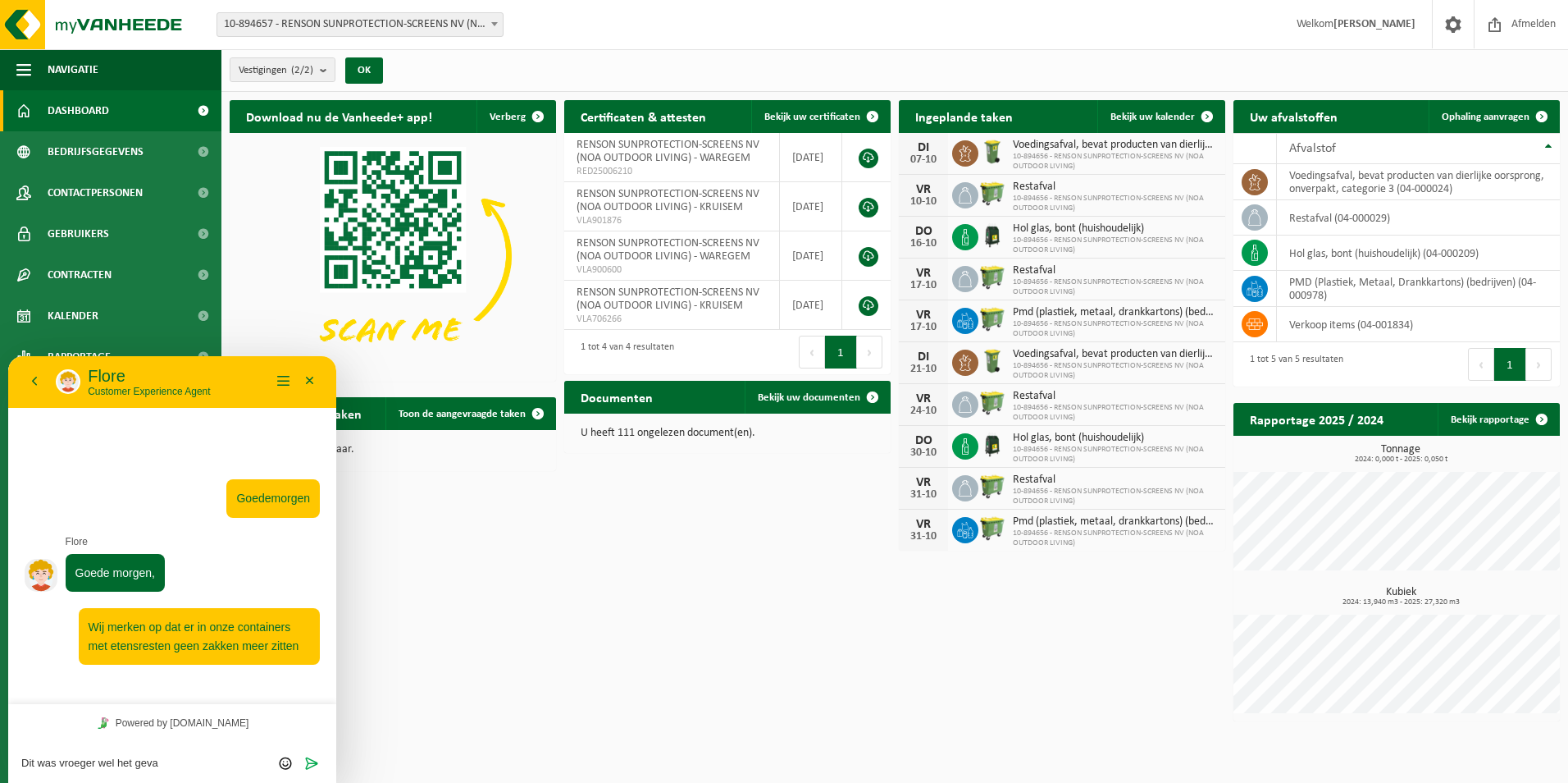
type textarea "Dit was vroeger wel het geval"
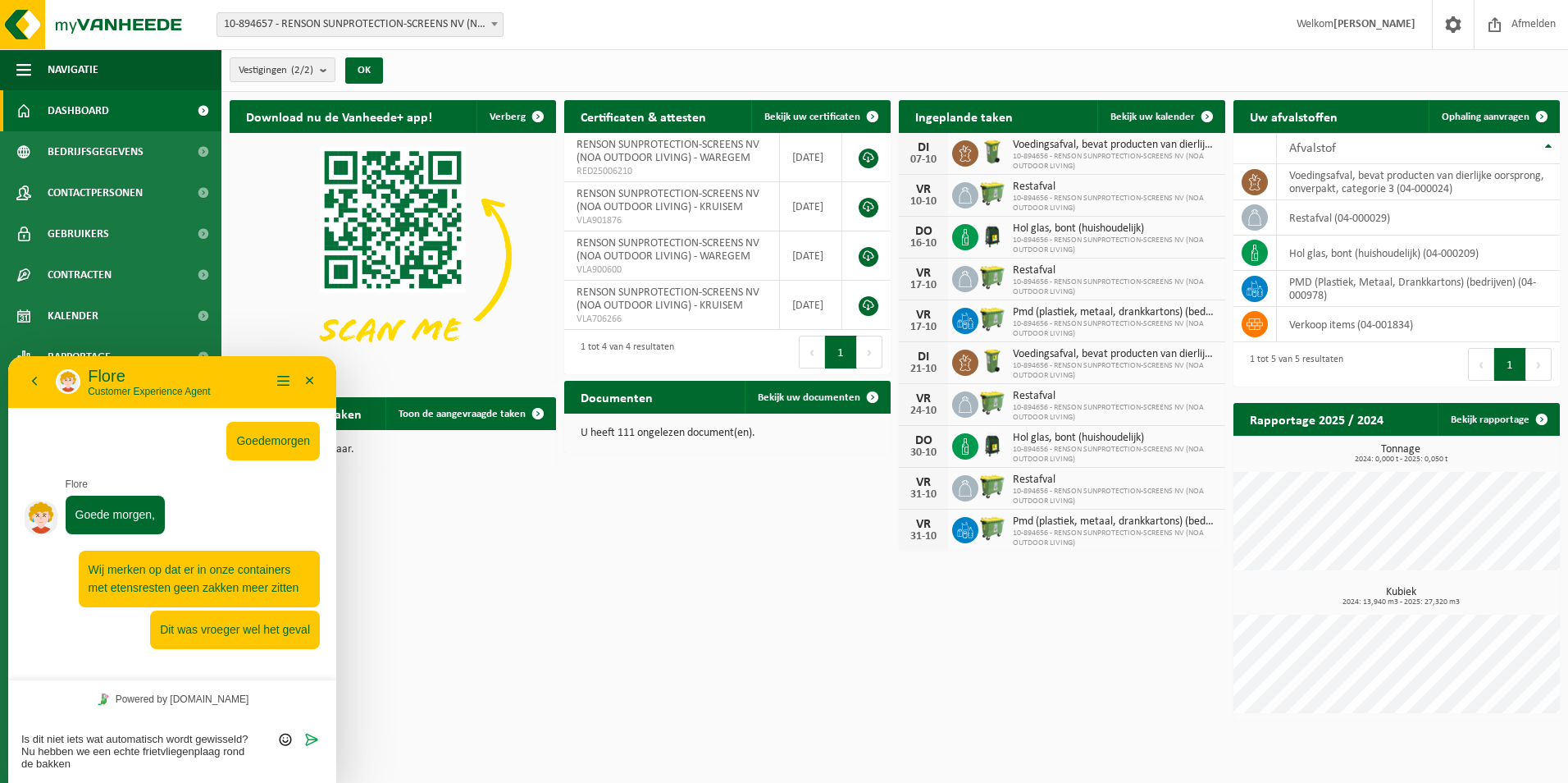
type textarea "Is dit niet iets wat automatisch wordt gewisseld? Nu hebben we een echte frietv…"
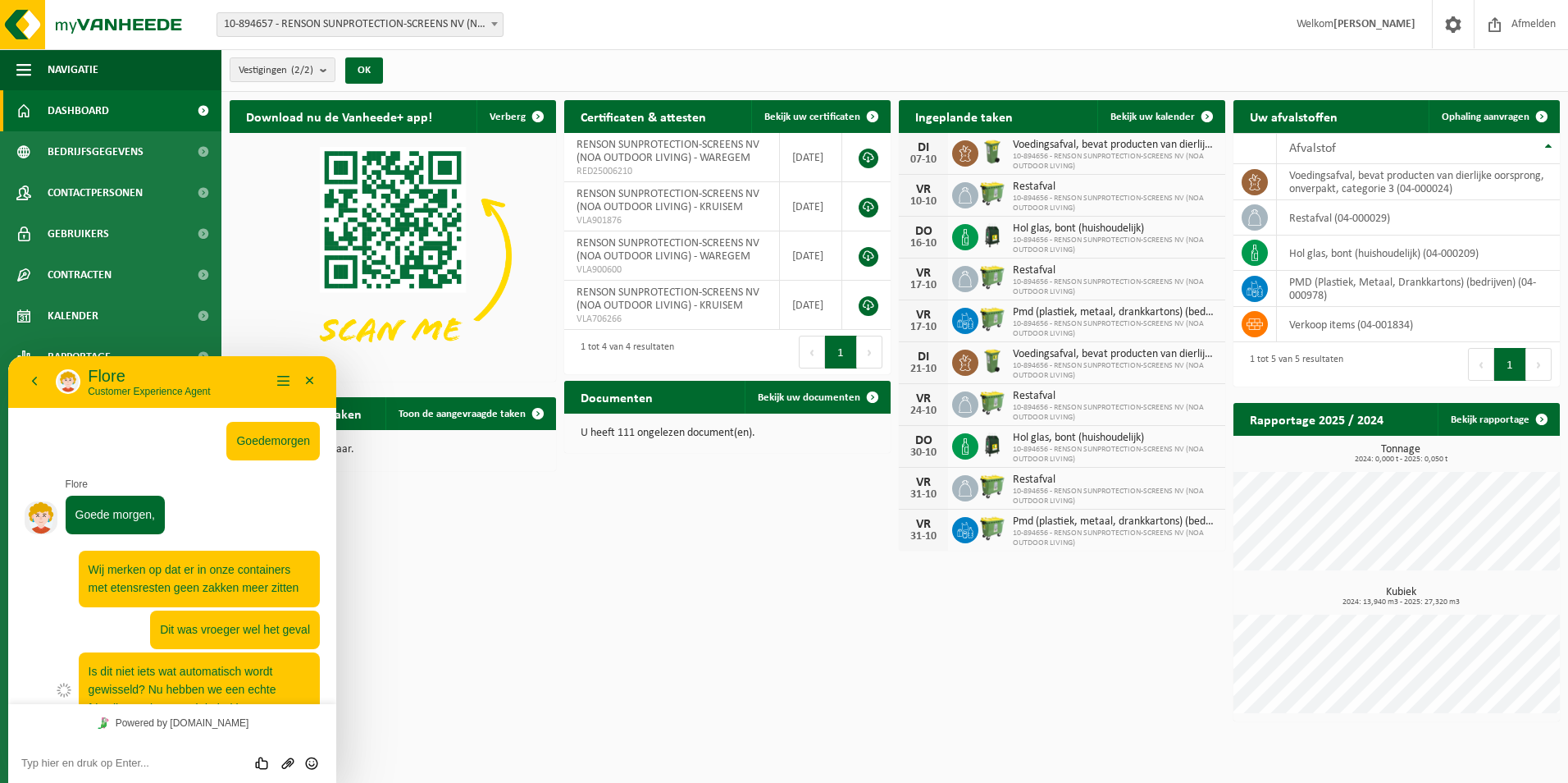
scroll to position [37, 0]
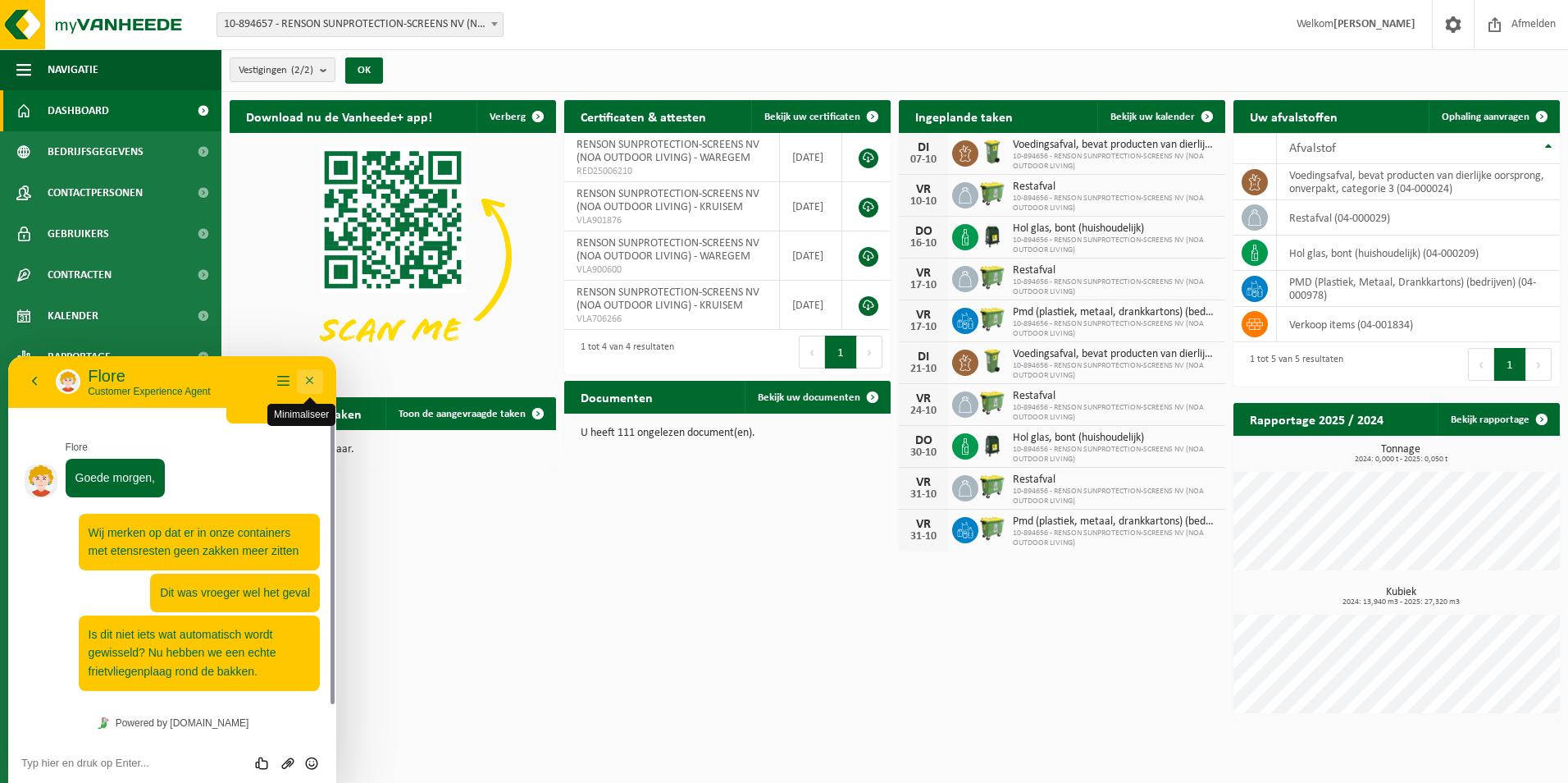
click at [313, 380] on button "Minimaliseer" at bounding box center [310, 381] width 26 height 24
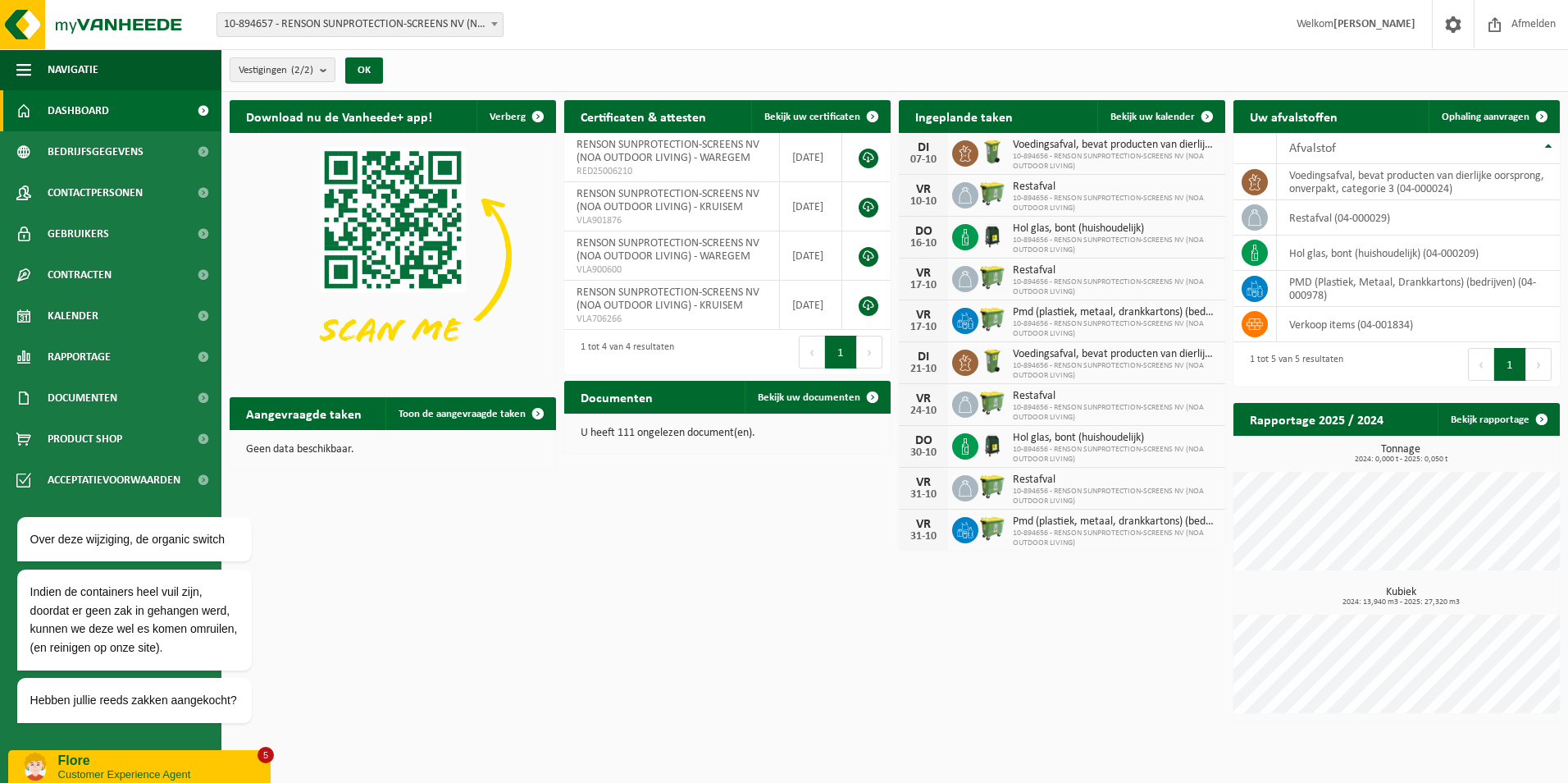
click at [210, 762] on p "Flore" at bounding box center [158, 760] width 200 height 14
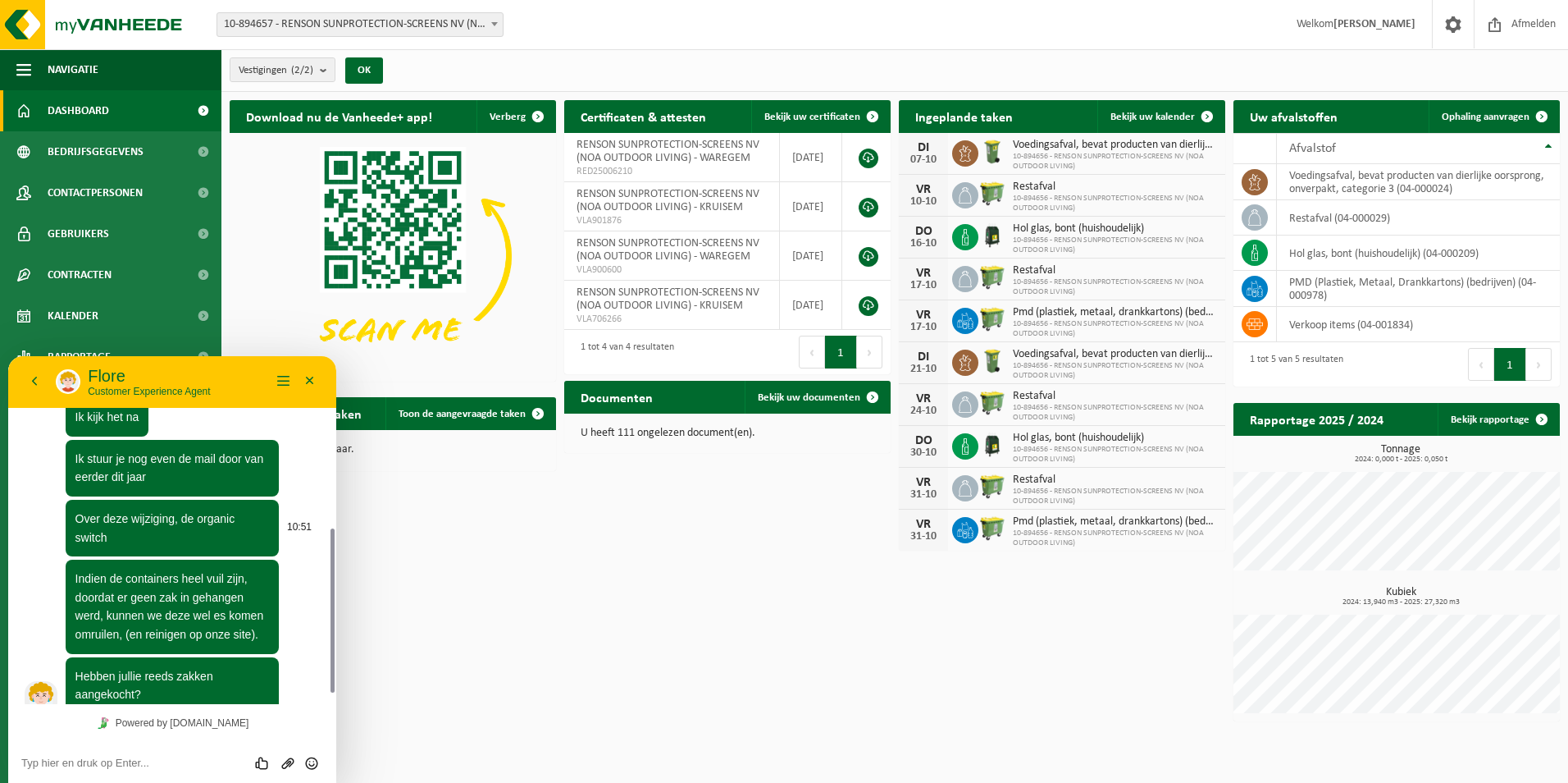
scroll to position [388, 0]
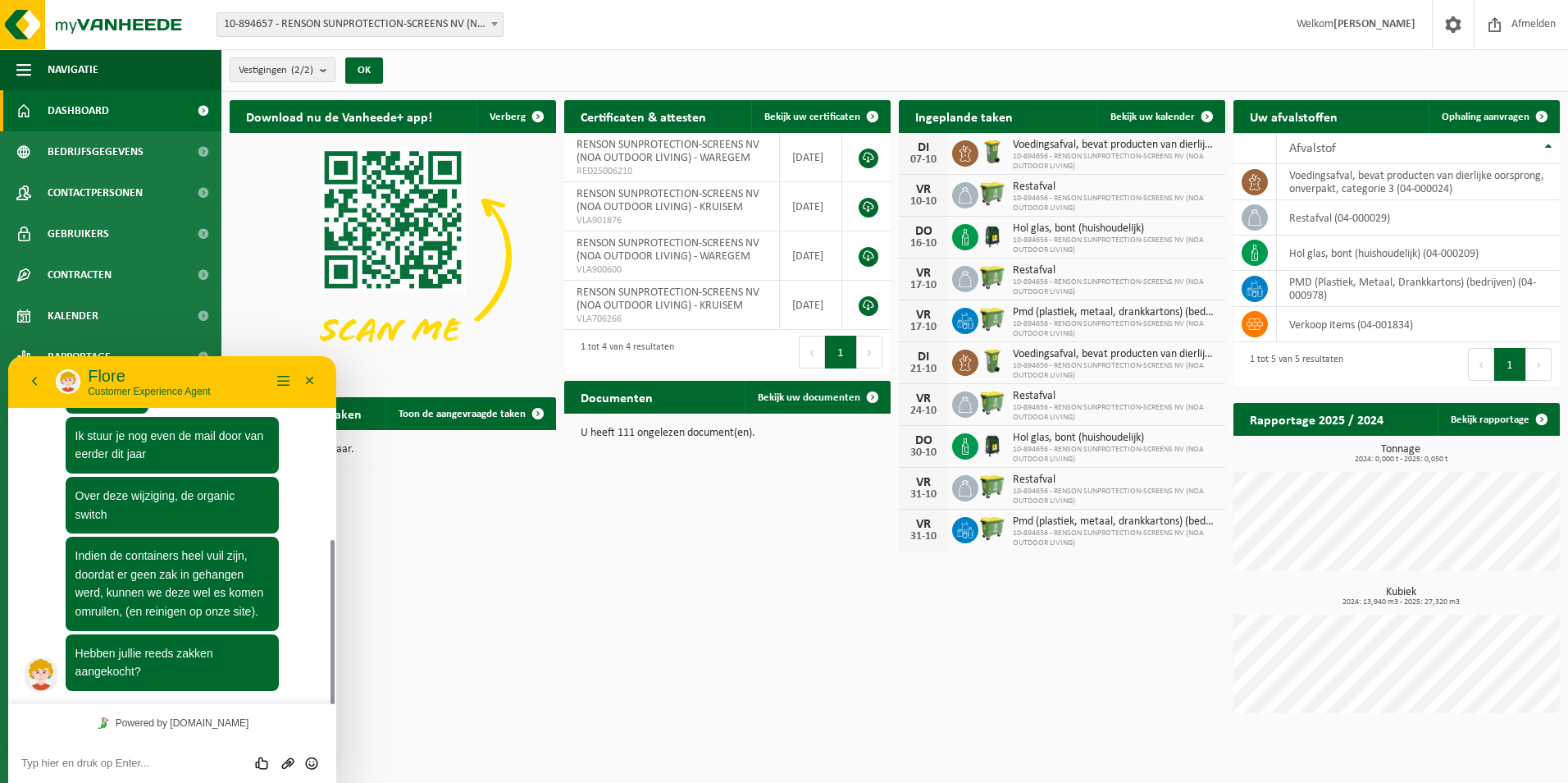
click at [73, 760] on textarea at bounding box center [172, 763] width 302 height 13
type textarea "Neen, dit zal ons ontgaan zijn"
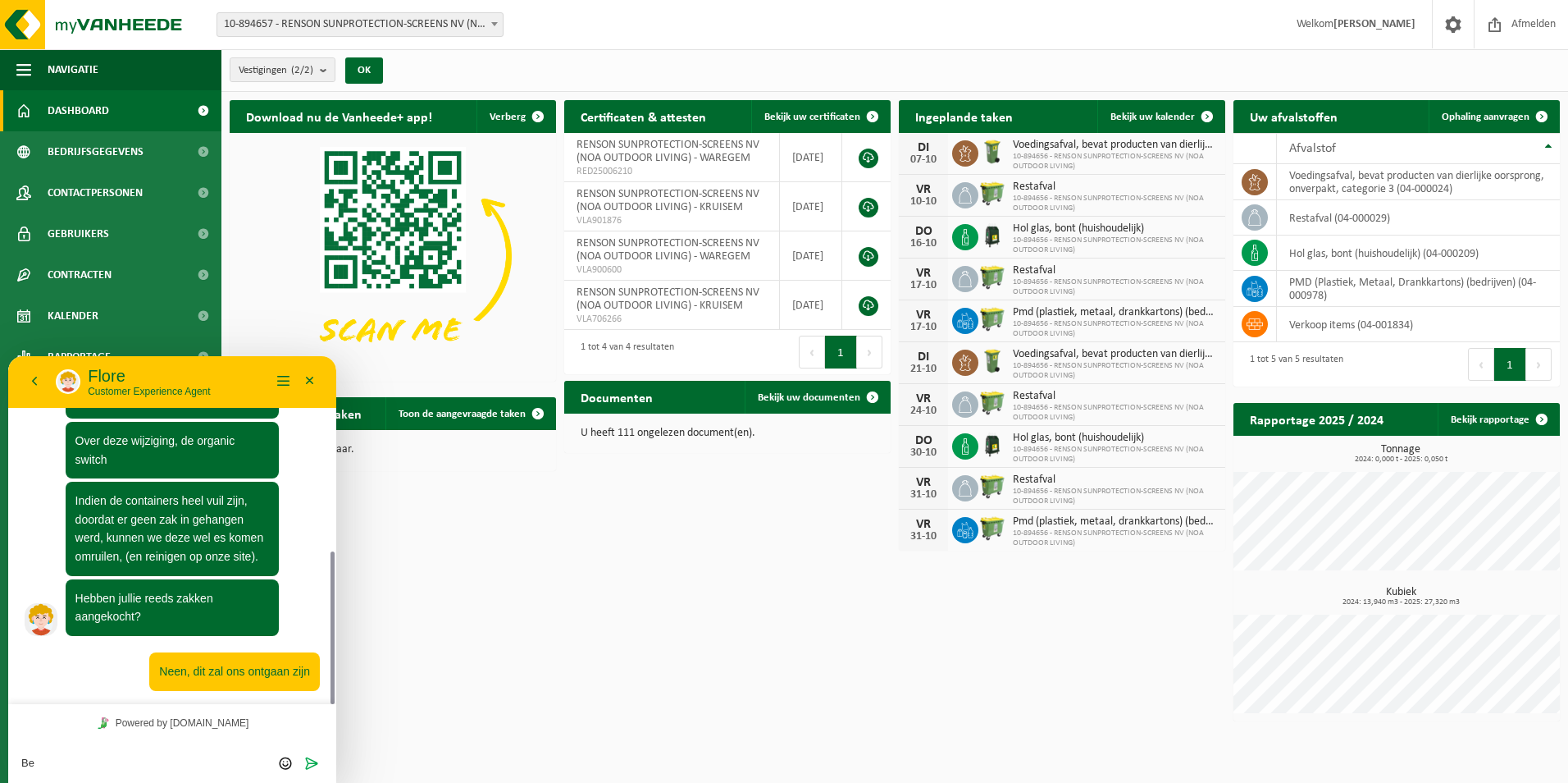
type textarea "B"
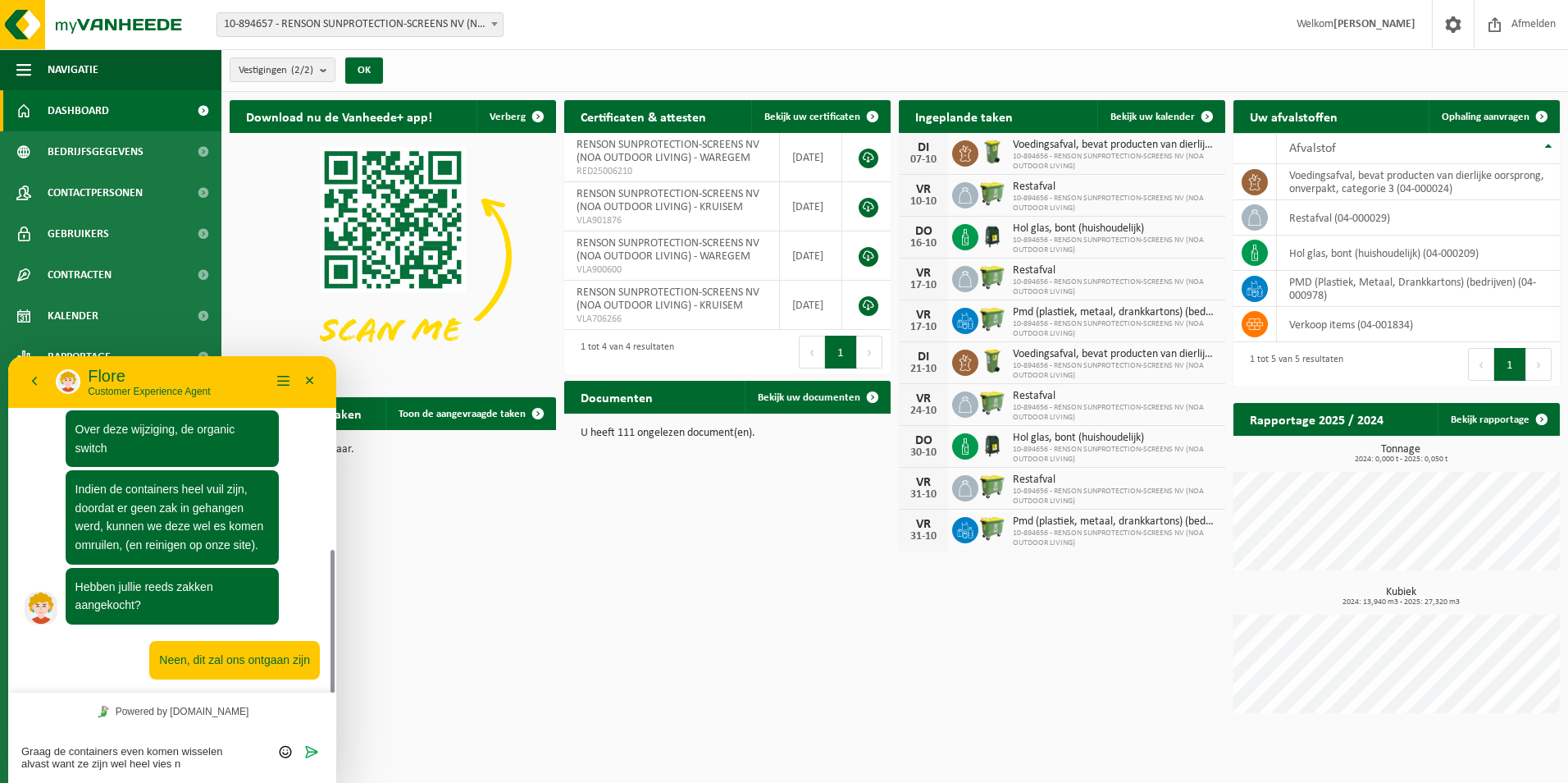
type textarea "Graag de containers even komen wisselen alvast want ze zijn wel heel vies nu"
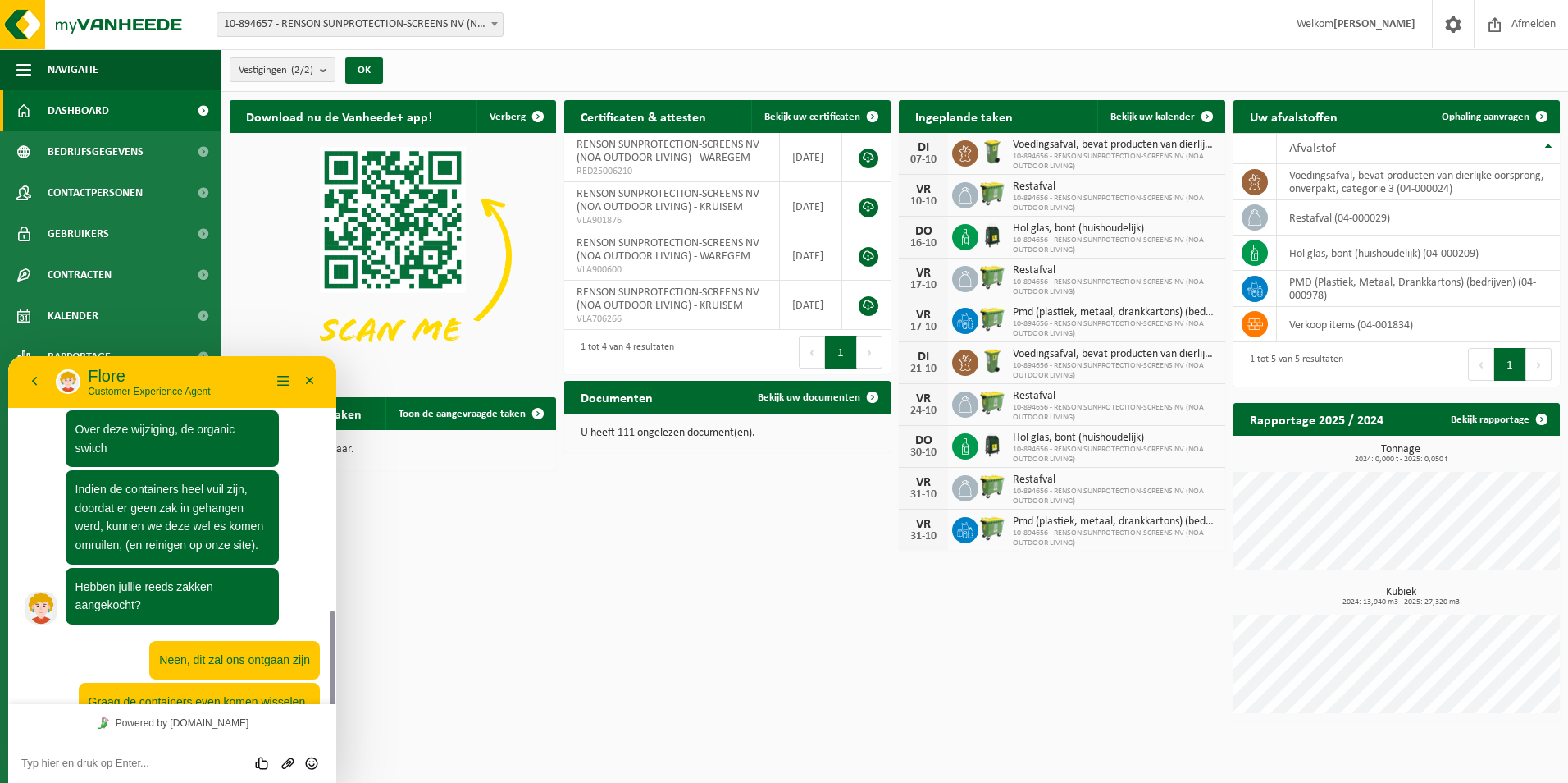
scroll to position [503, 0]
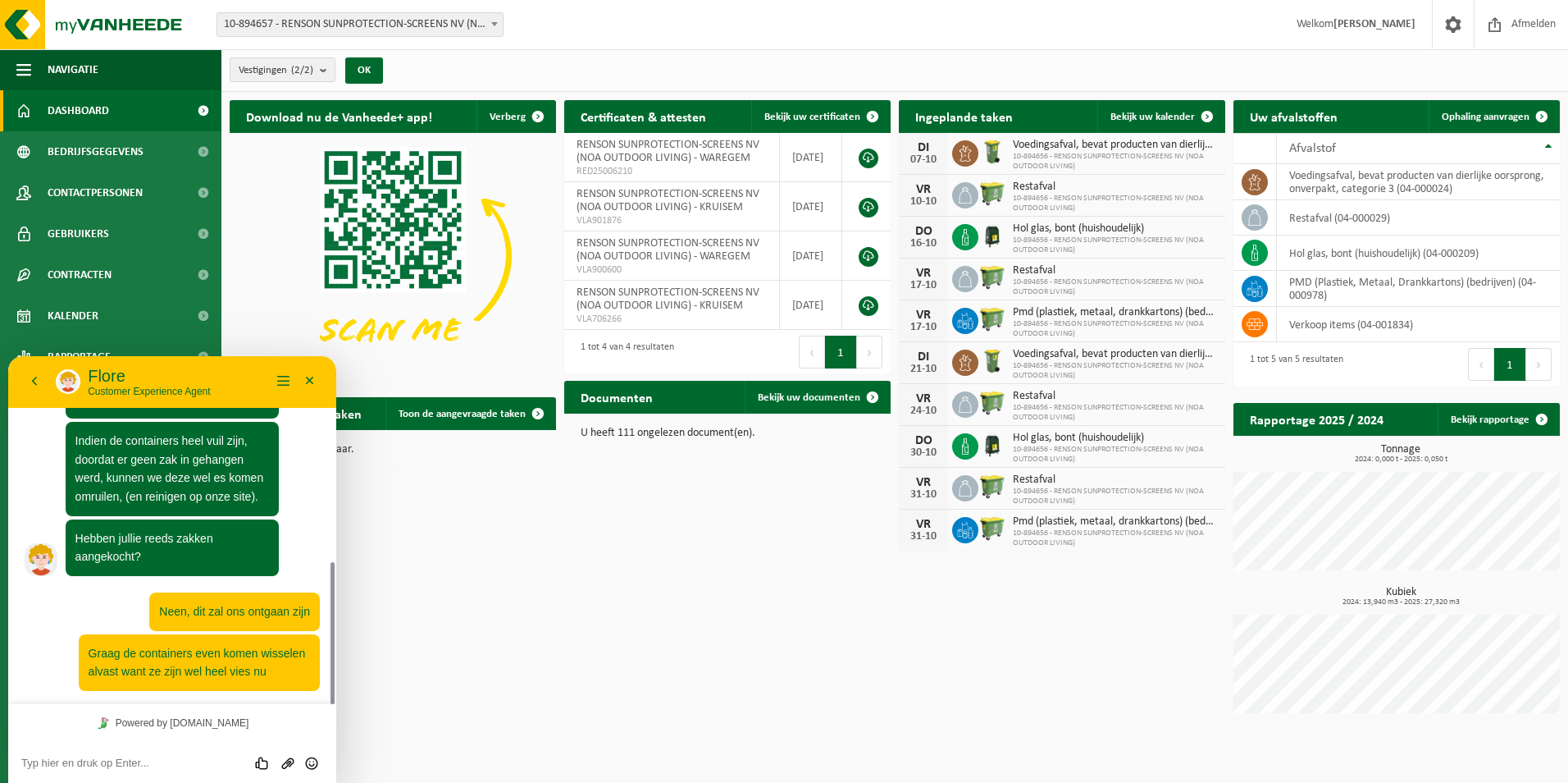
click at [160, 761] on textarea at bounding box center [172, 763] width 302 height 13
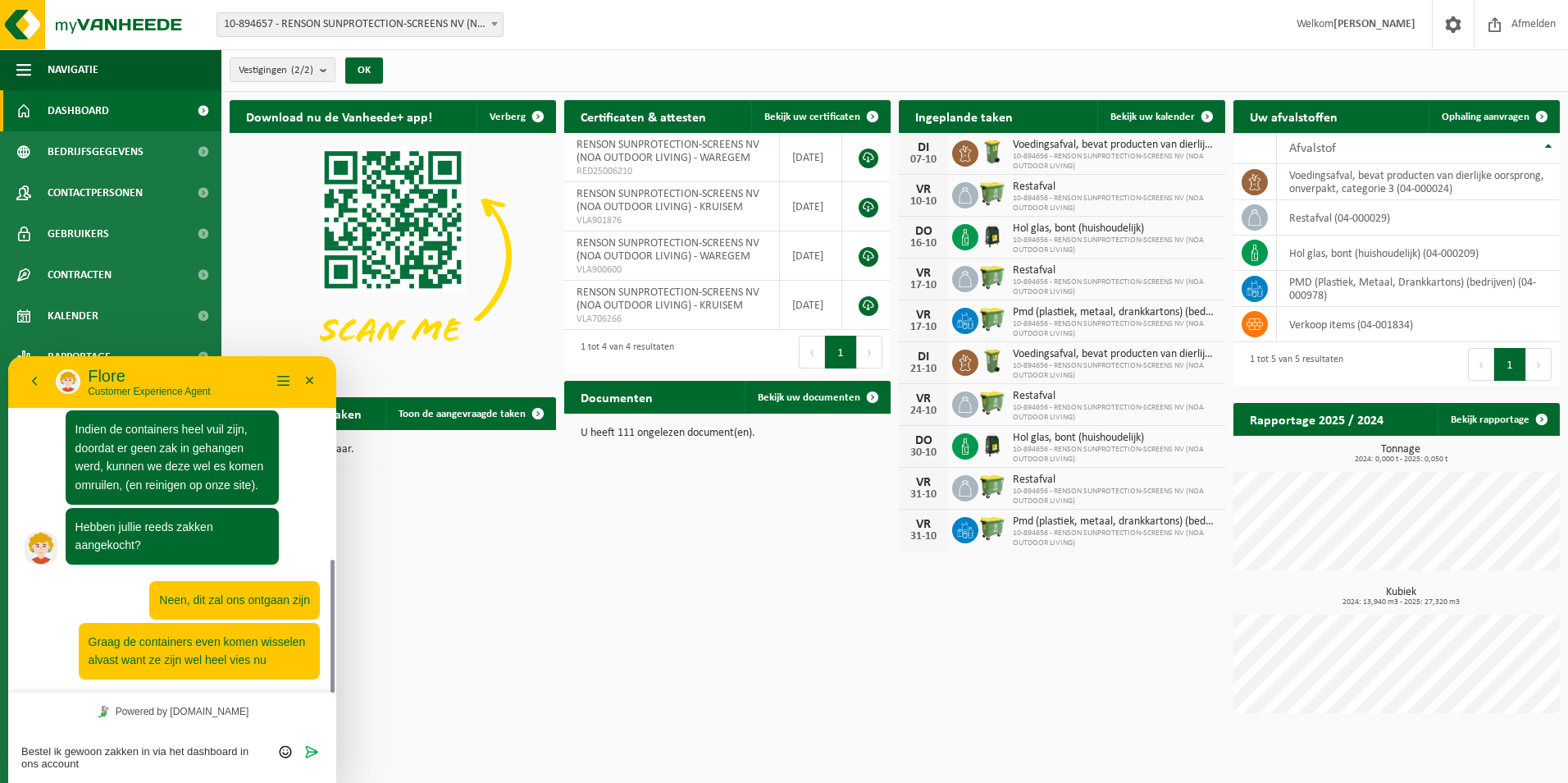
type textarea "Bestel ik gewoon zakken in via het dashboard in ons account?"
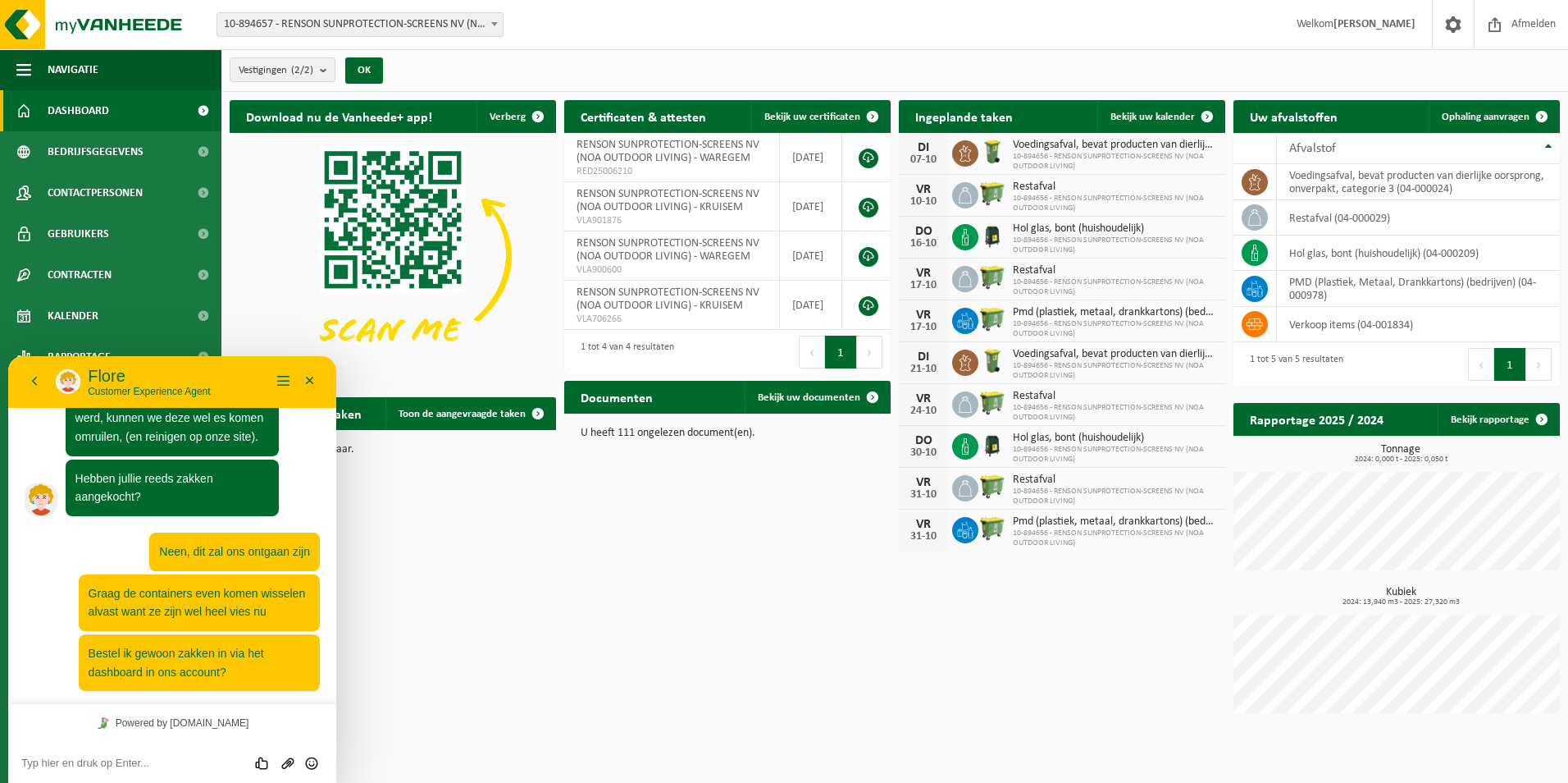
scroll to position [785, 0]
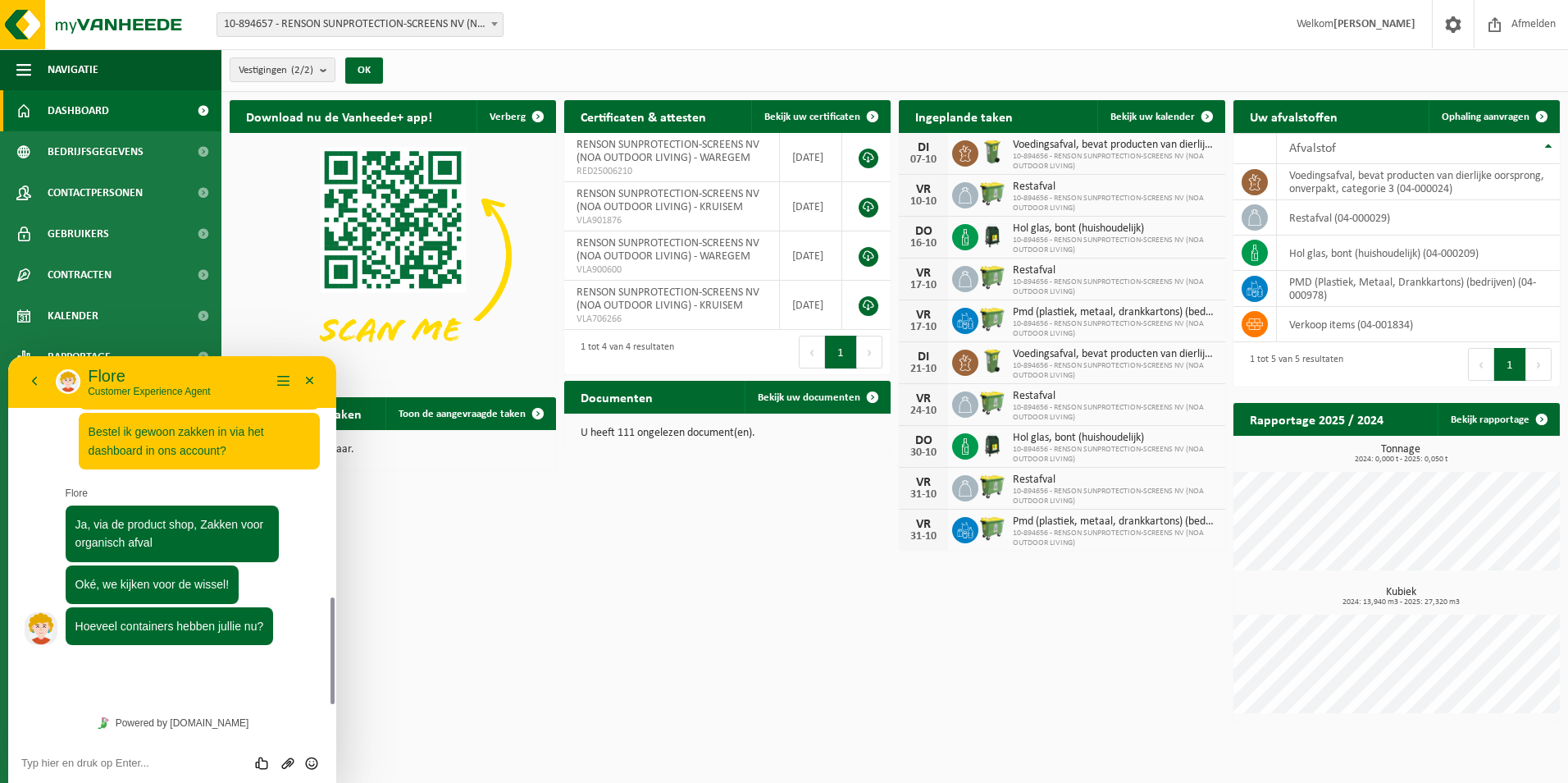
click at [185, 755] on div "Beoordeel deze chat Upload bestand Emoji invoeren" at bounding box center [172, 762] width 302 height 14
click at [136, 766] on textarea at bounding box center [172, 763] width 302 height 13
type textarea "2"
click at [152, 759] on textarea at bounding box center [172, 763] width 302 height 13
type textarea "1 wisselen"
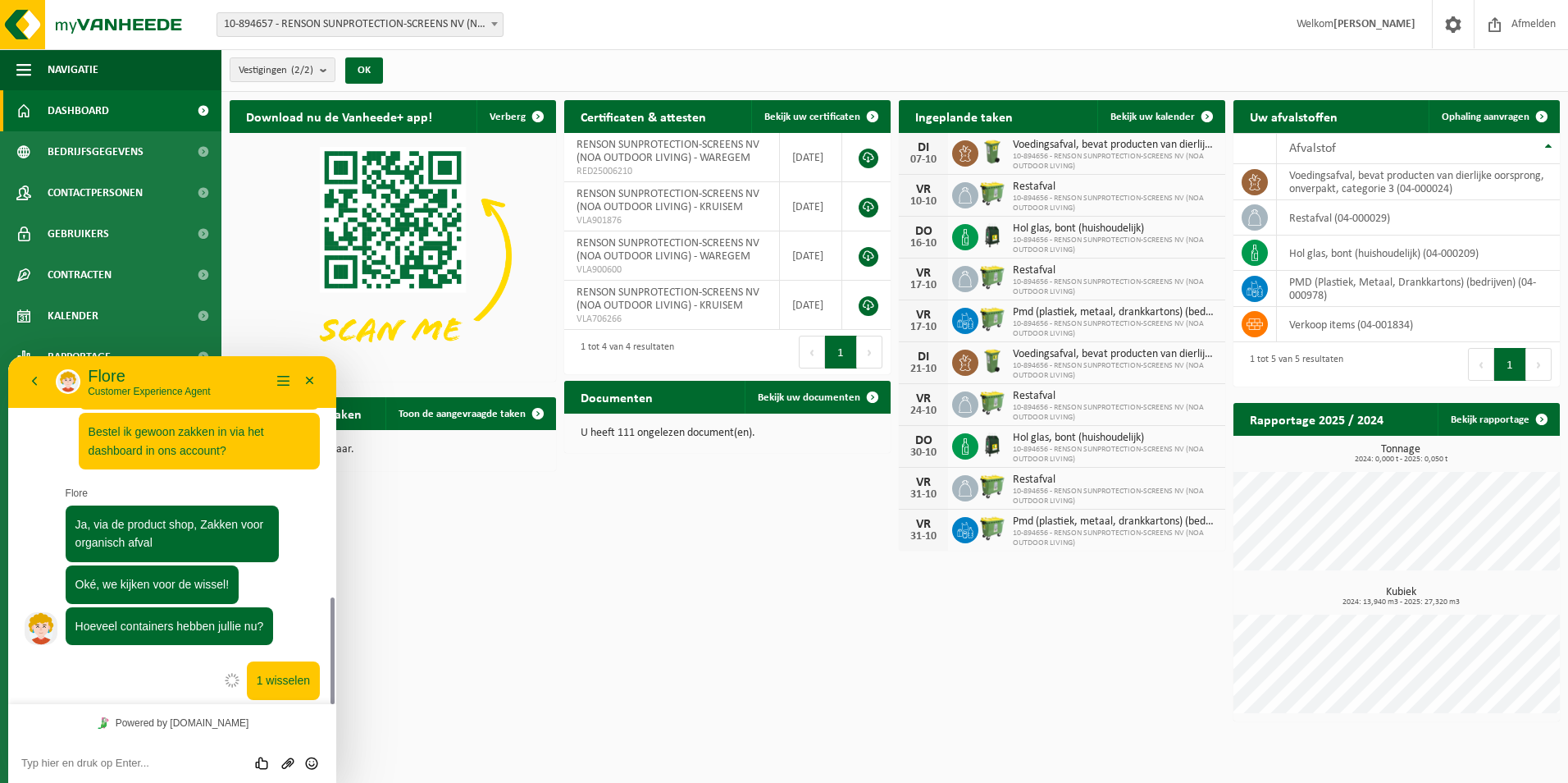
scroll to position [793, 0]
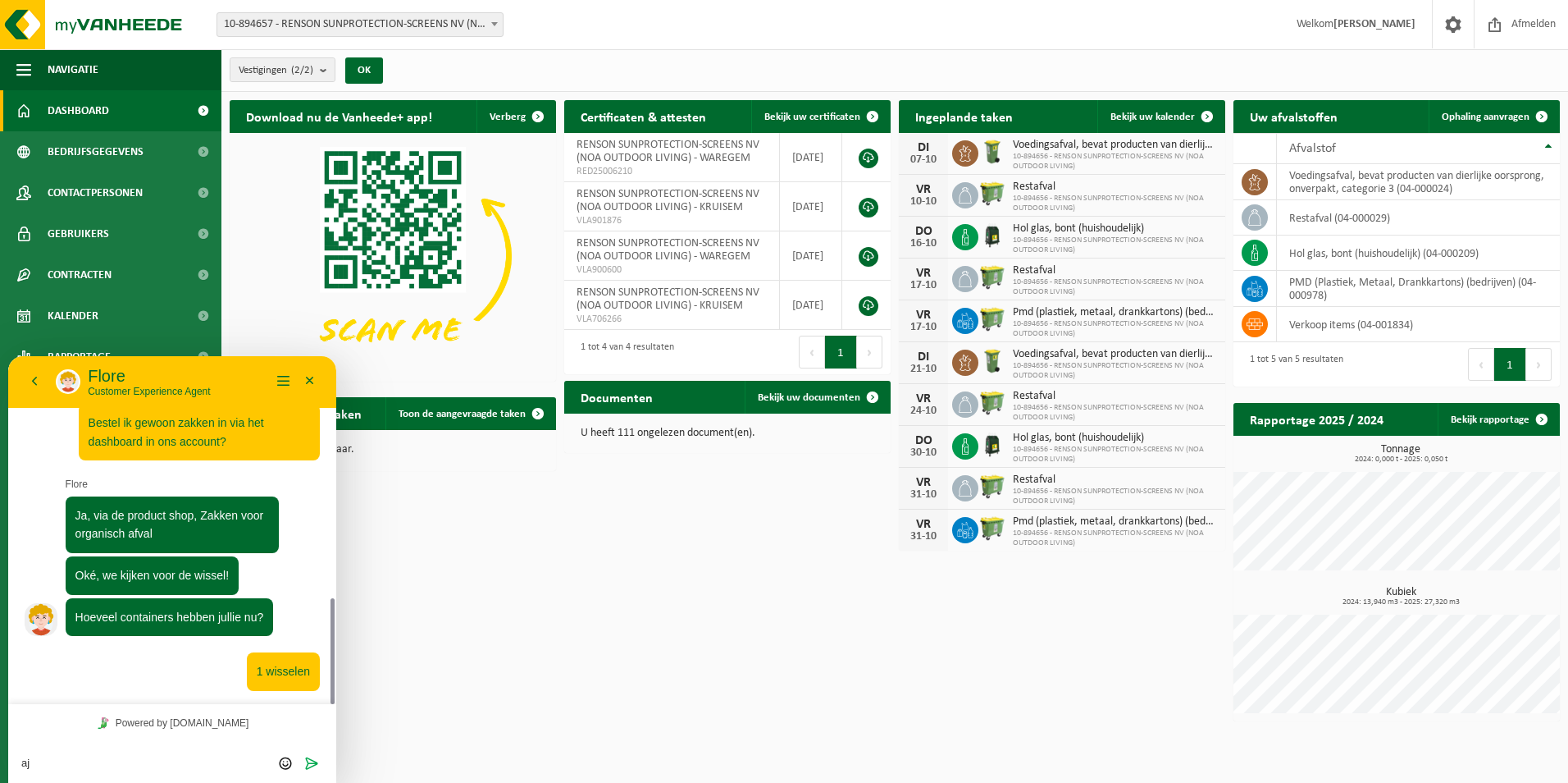
type textarea "ajb"
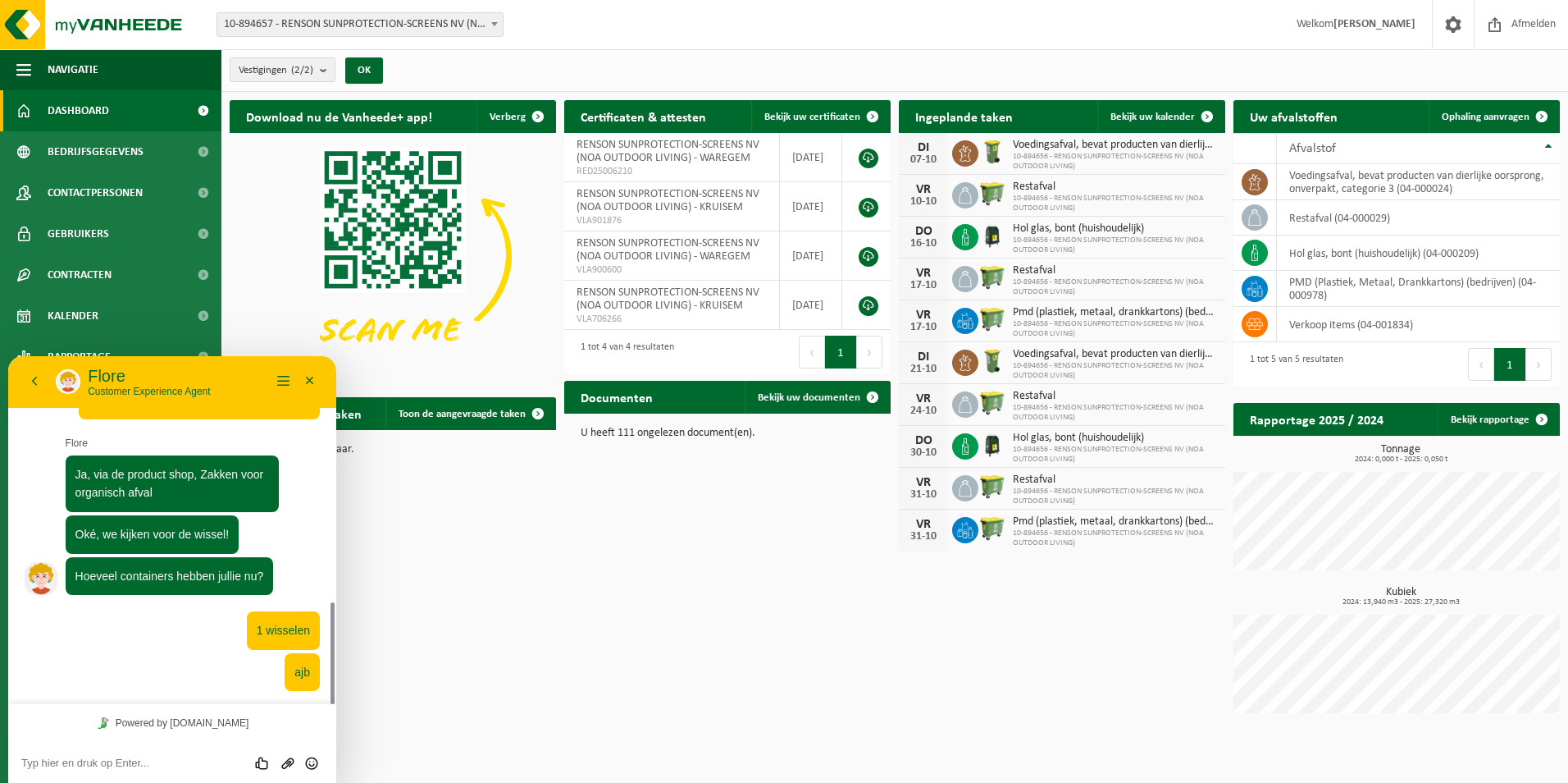
drag, startPoint x: 611, startPoint y: 661, endPoint x: 278, endPoint y: 30, distance: 713.5
click at [611, 661] on div "Download nu de Vanheede+ app! Verberg Certificaten & attesten Bekijk uw certifi…" at bounding box center [895, 410] width 1339 height 637
drag, startPoint x: 0, startPoint y: 588, endPoint x: 403, endPoint y: 674, distance: 412.1
click at [394, 675] on div "Download nu de Vanheede+ app! Verberg Certificaten & attesten Bekijk uw certifi…" at bounding box center [895, 410] width 1339 height 637
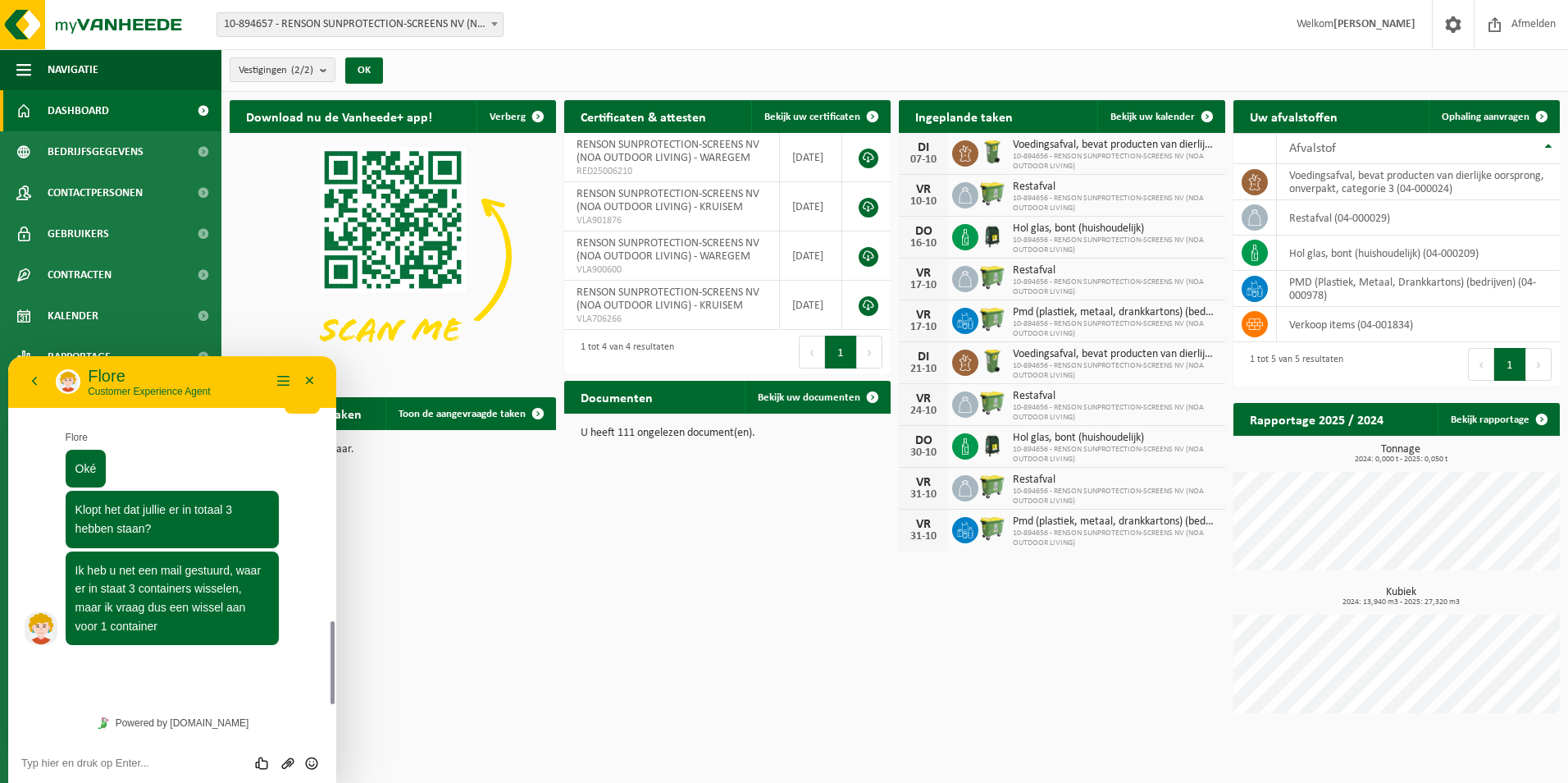
scroll to position [1066, 0]
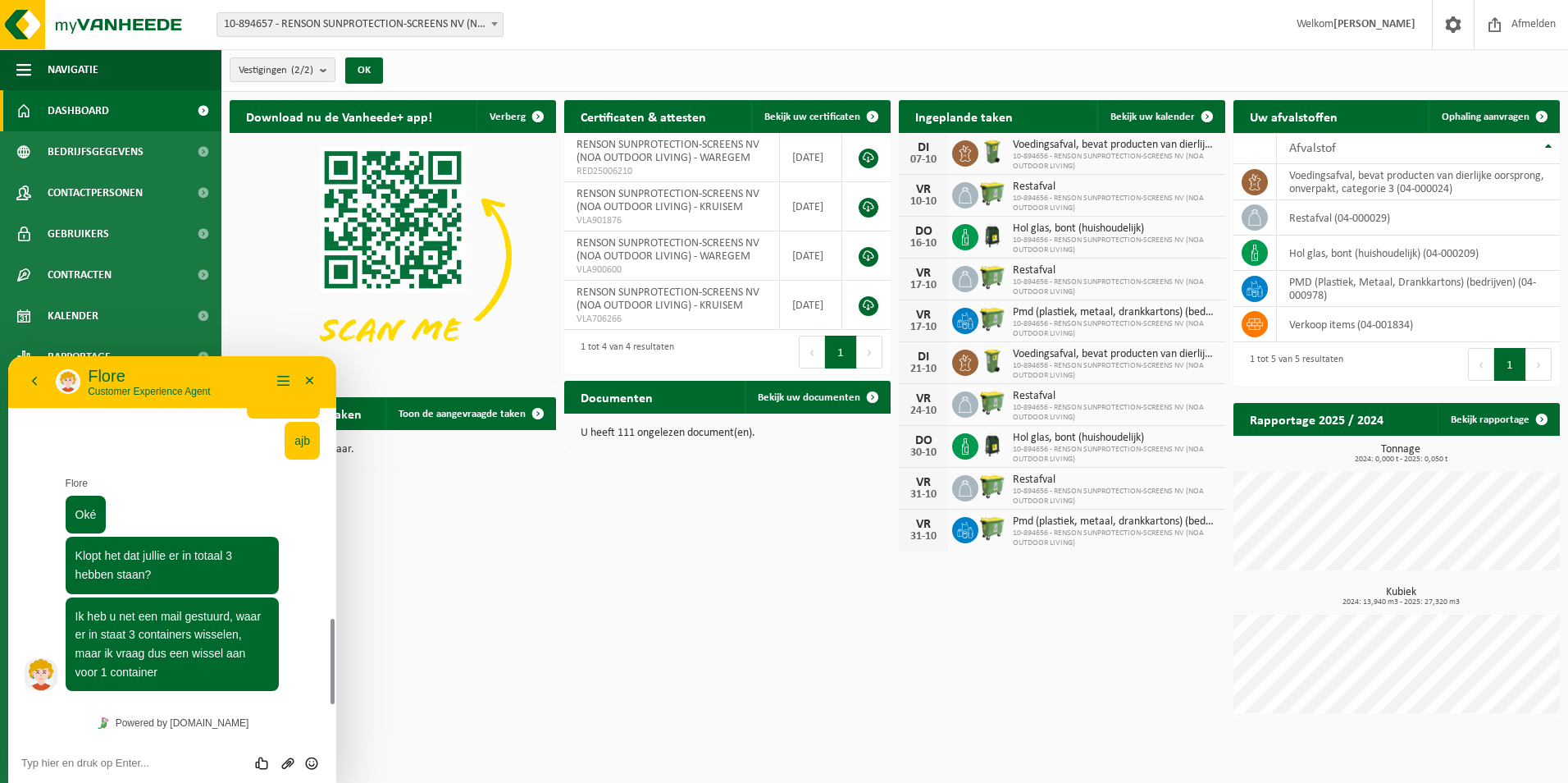
click at [153, 756] on div "Beoordeel deze chat Upload bestand Emoji invoeren" at bounding box center [172, 762] width 302 height 14
click at [130, 768] on textarea at bounding box center [172, 763] width 302 height 13
type textarea "Dat zal voorlopig volstaan"
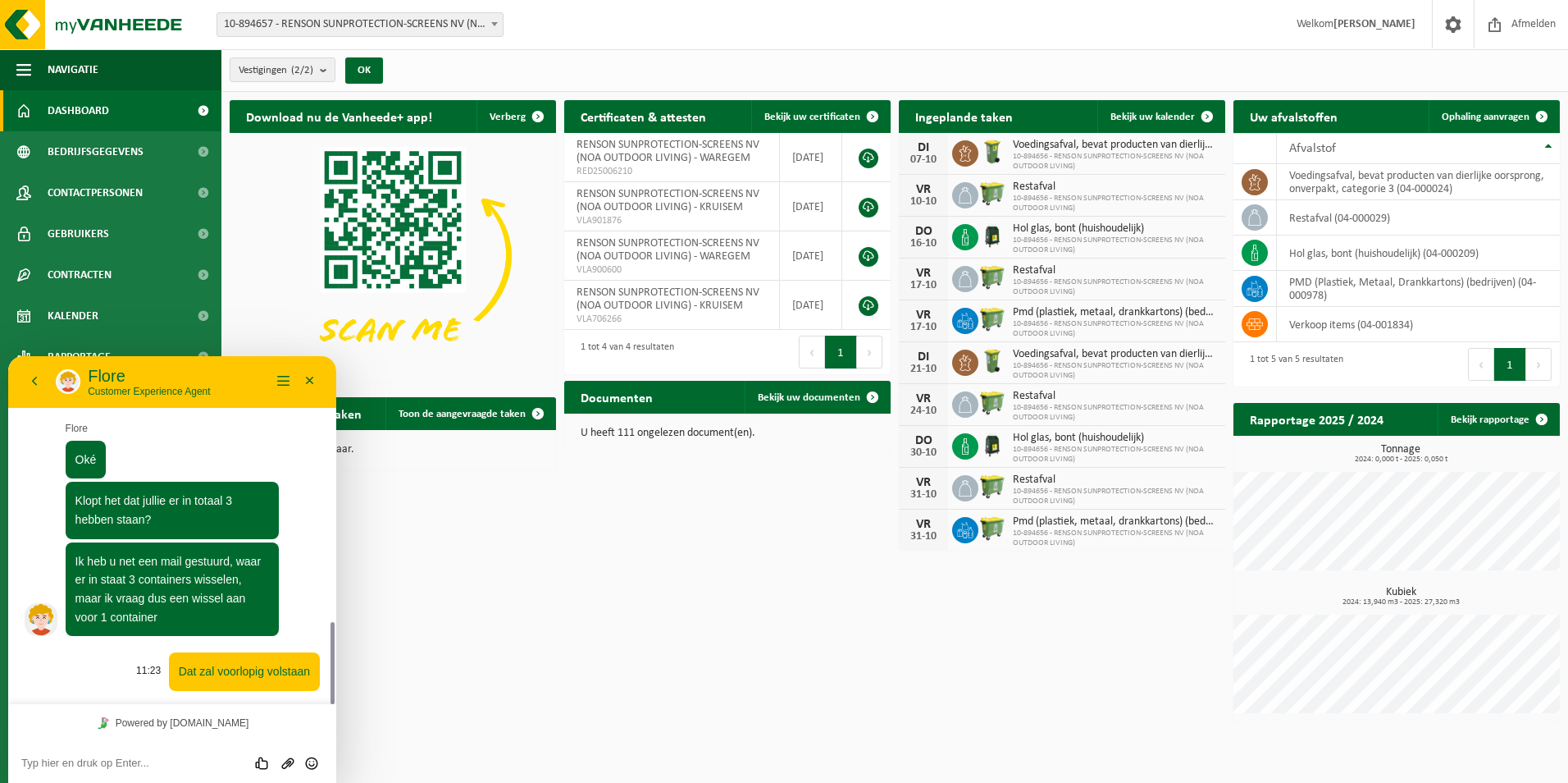
click at [269, 669] on span "Dat zal voorlopig volstaan" at bounding box center [244, 671] width 131 height 13
click at [161, 763] on textarea at bounding box center [172, 763] width 302 height 13
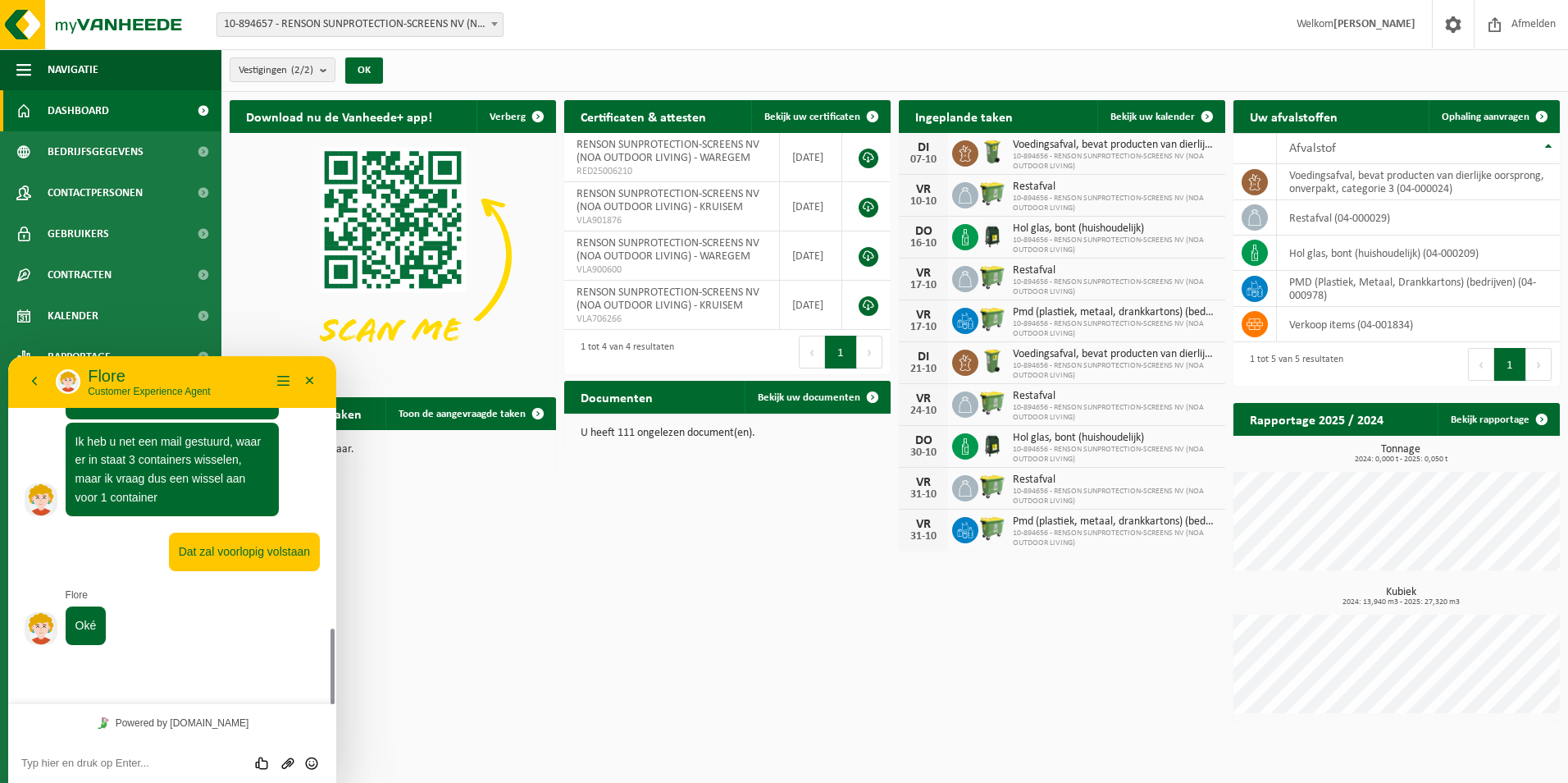
scroll to position [1194, 0]
